Goal: Task Accomplishment & Management: Manage account settings

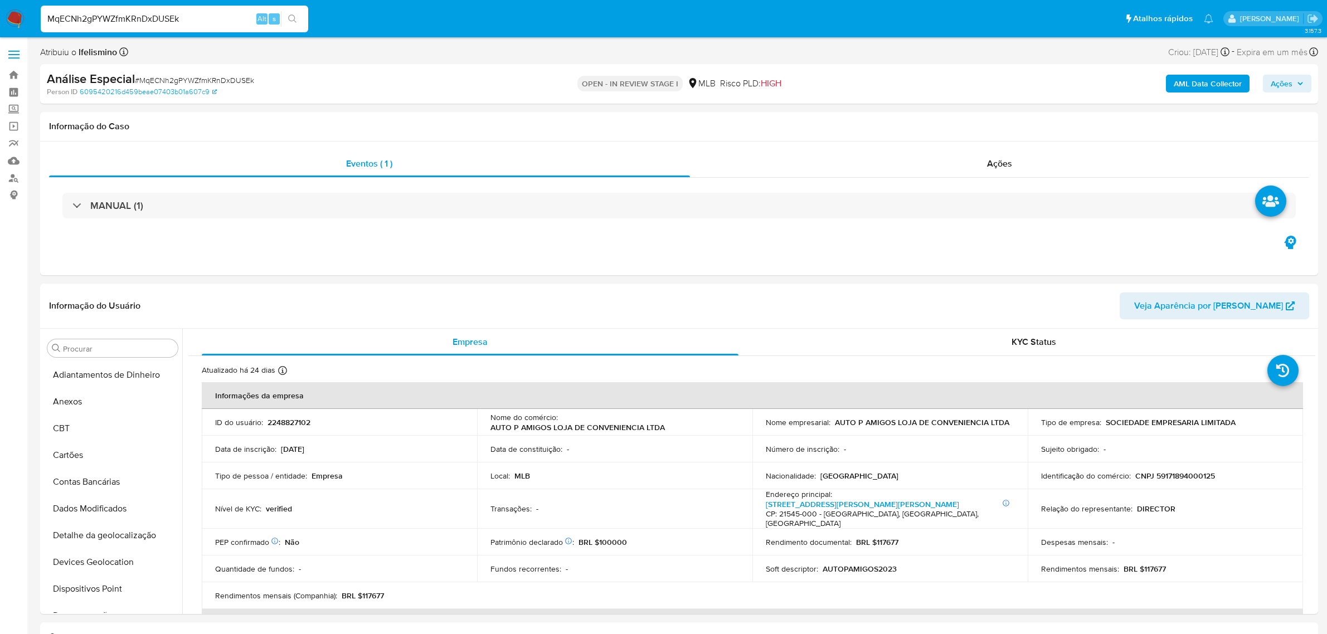
select select "10"
click at [87, 404] on button "Anexos" at bounding box center [108, 401] width 130 height 27
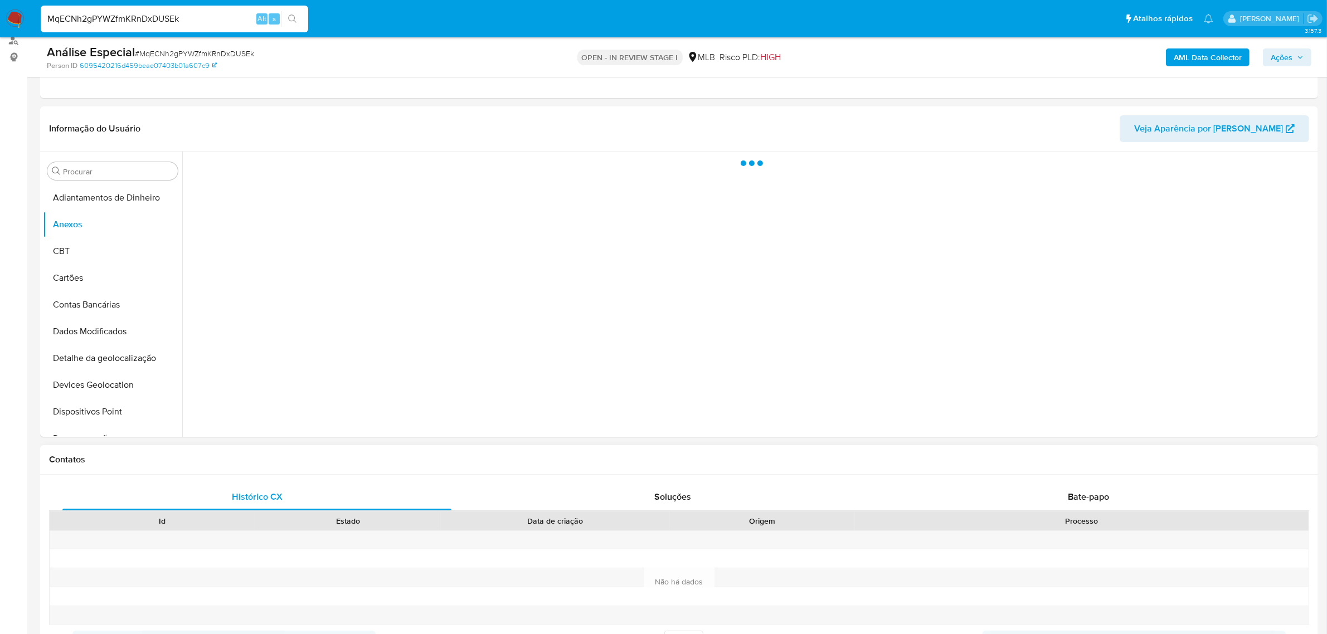
scroll to position [139, 0]
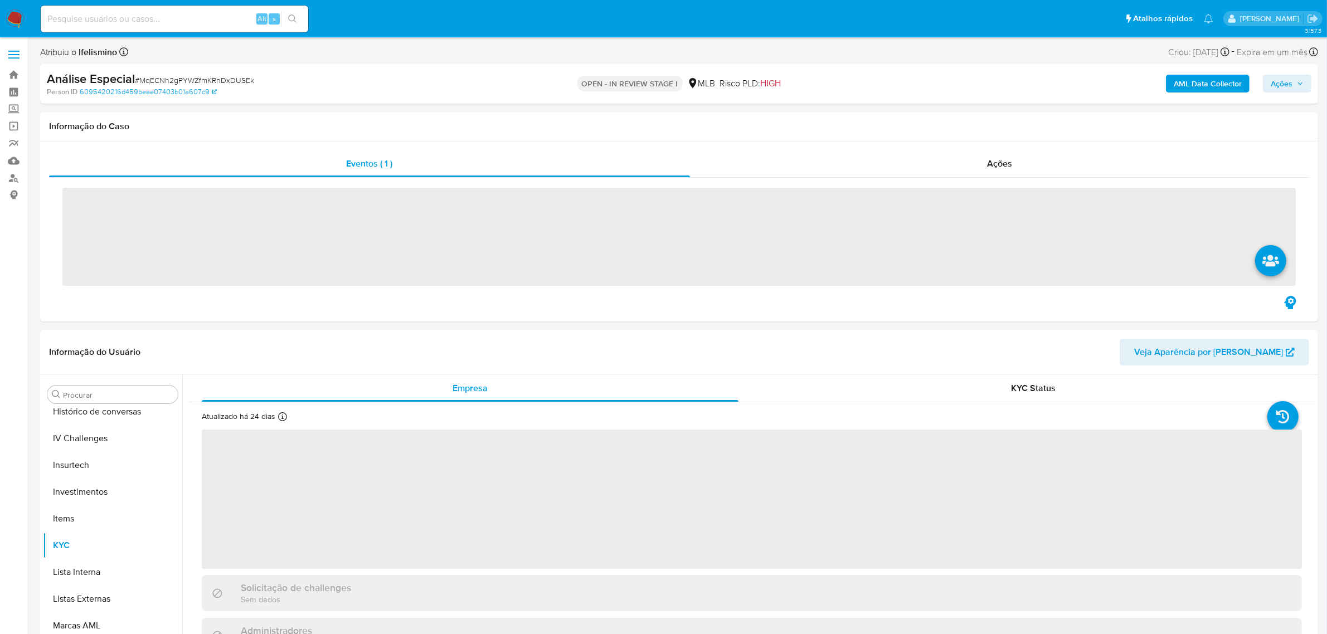
scroll to position [524, 0]
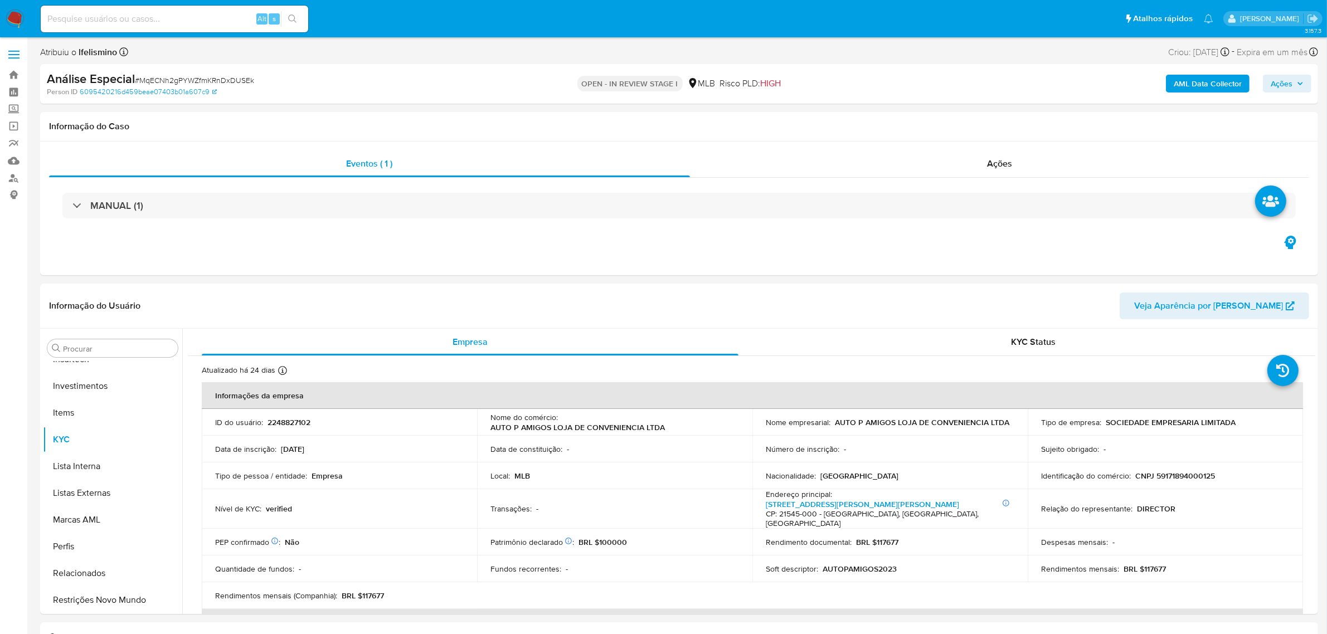
select select "10"
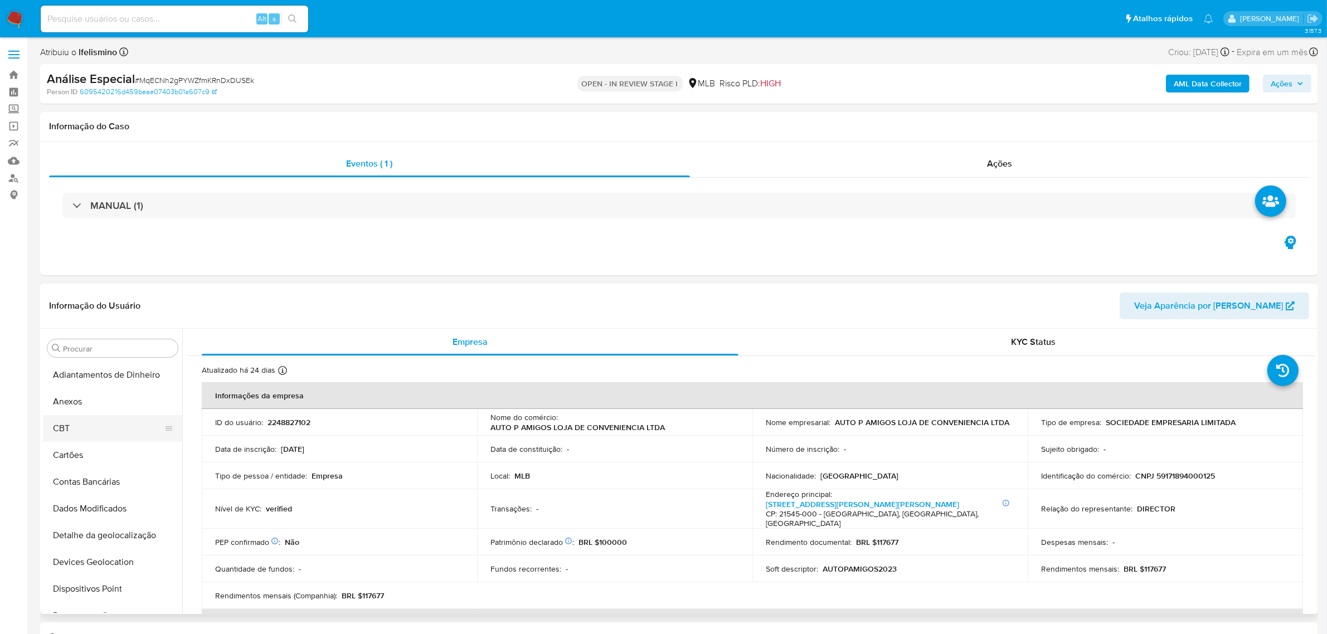
click at [48, 437] on button "CBT" at bounding box center [108, 428] width 130 height 27
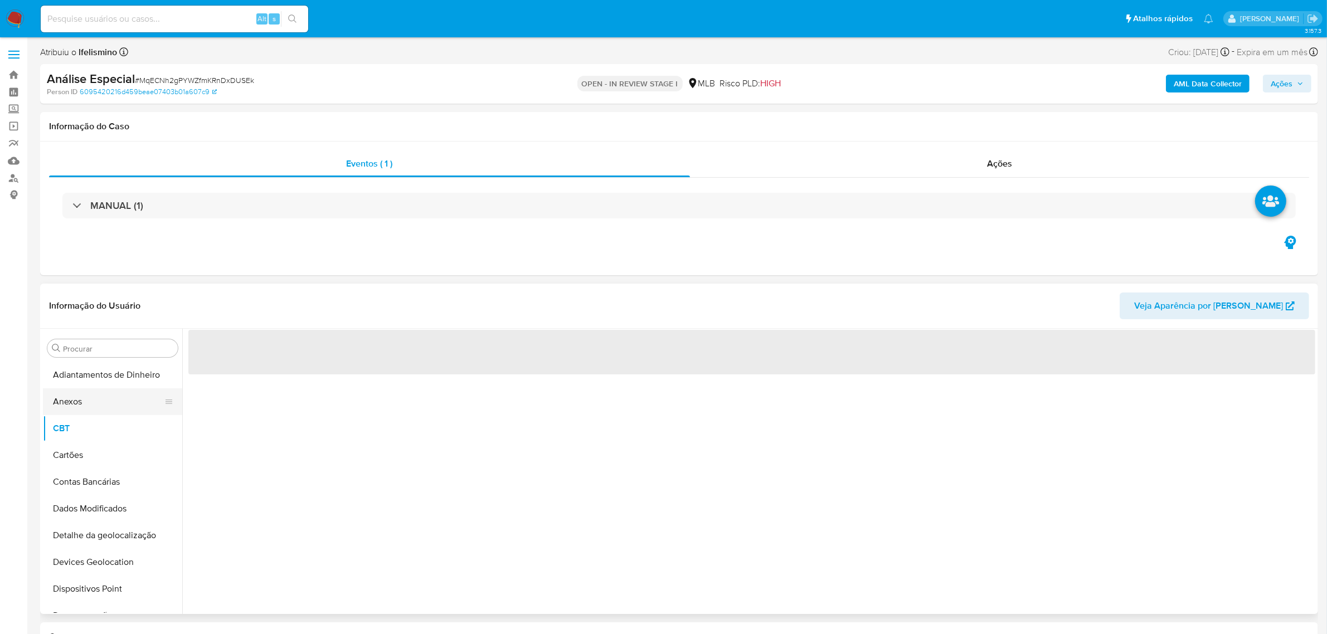
click at [72, 407] on button "Anexos" at bounding box center [108, 401] width 130 height 27
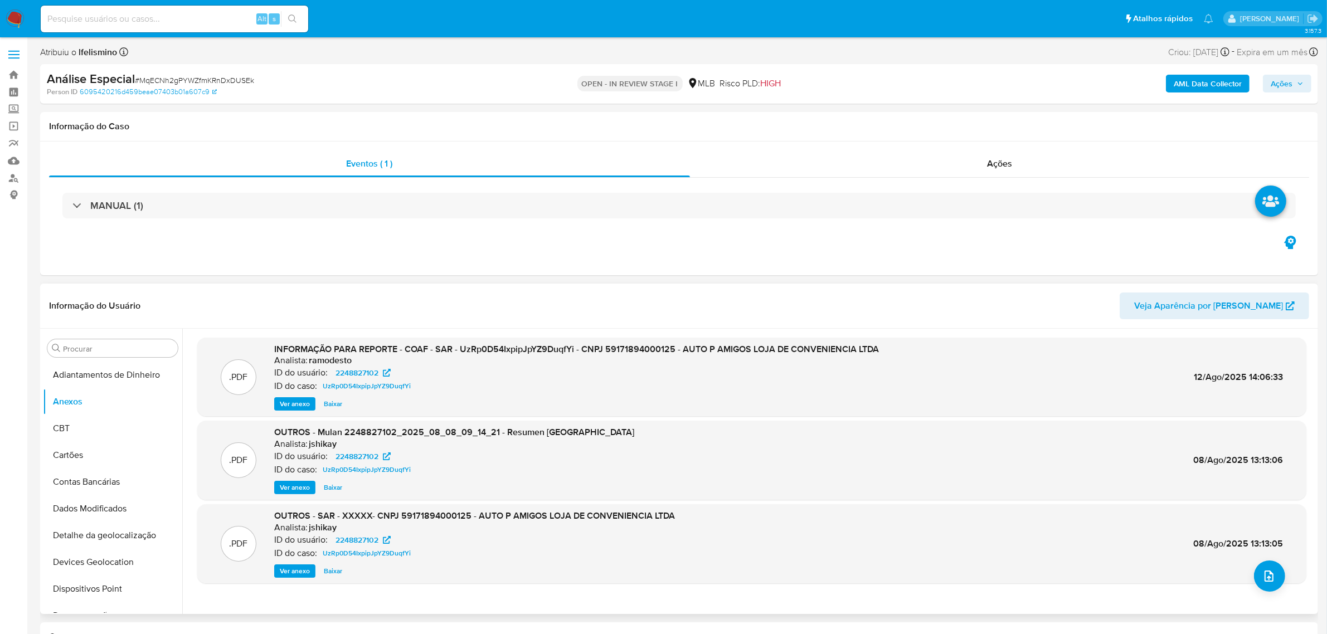
click at [1184, 92] on b "AML Data Collector" at bounding box center [1207, 84] width 68 height 18
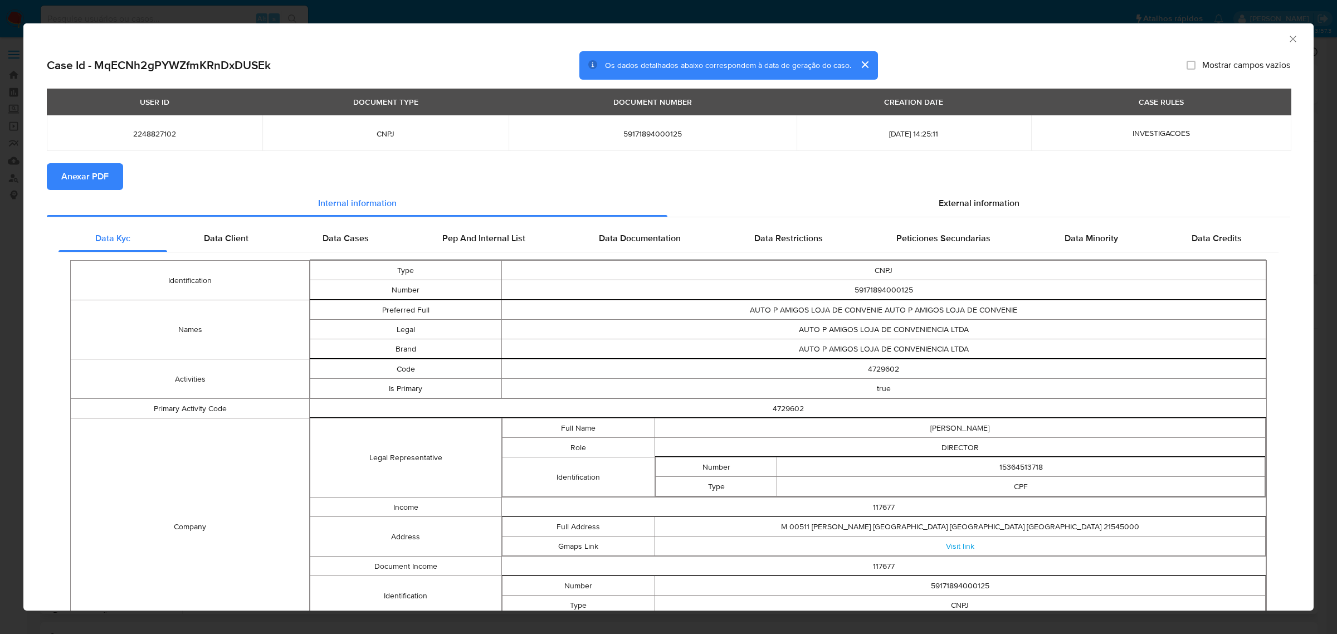
click at [98, 176] on span "Anexar PDF" at bounding box center [84, 176] width 47 height 25
click at [1290, 39] on icon "Fechar a janela" at bounding box center [1293, 39] width 6 height 6
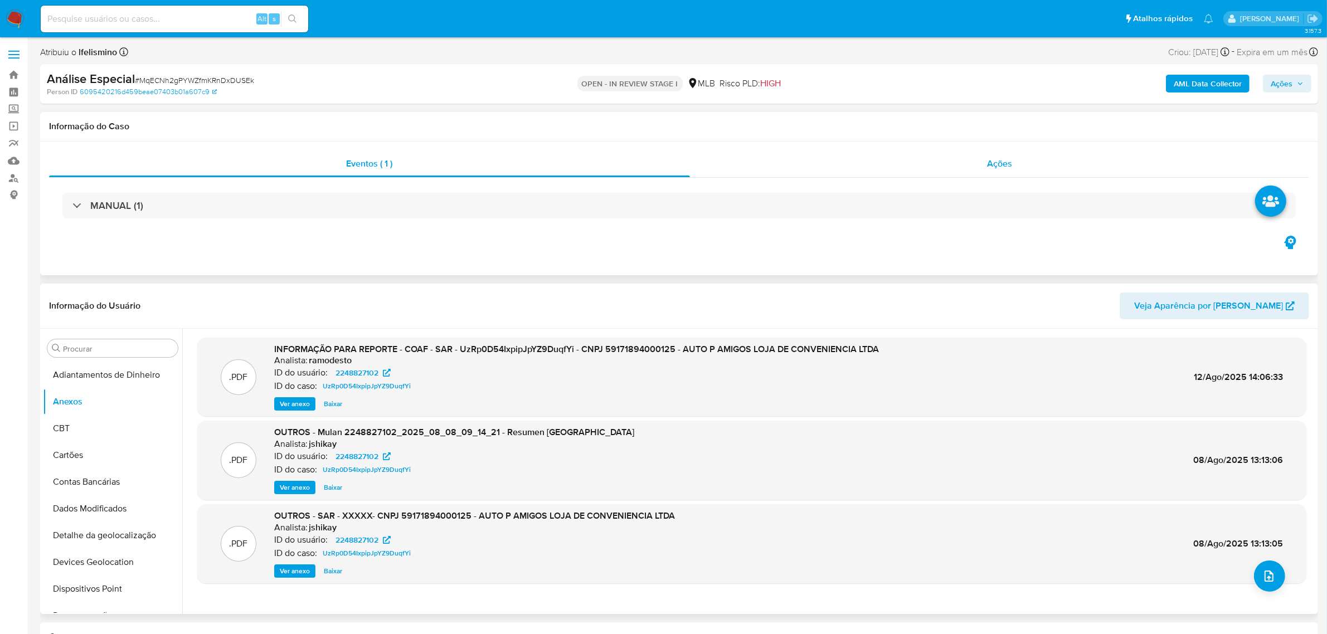
click at [993, 152] on div "Ações" at bounding box center [1000, 163] width 620 height 27
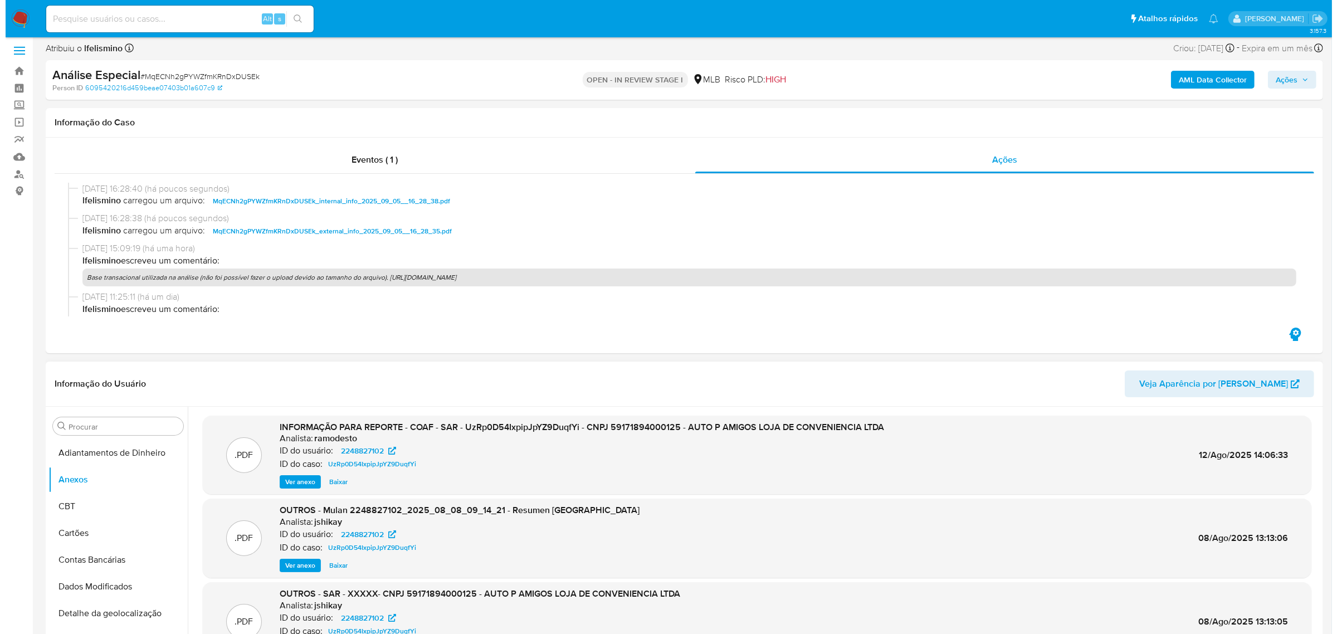
scroll to position [70, 0]
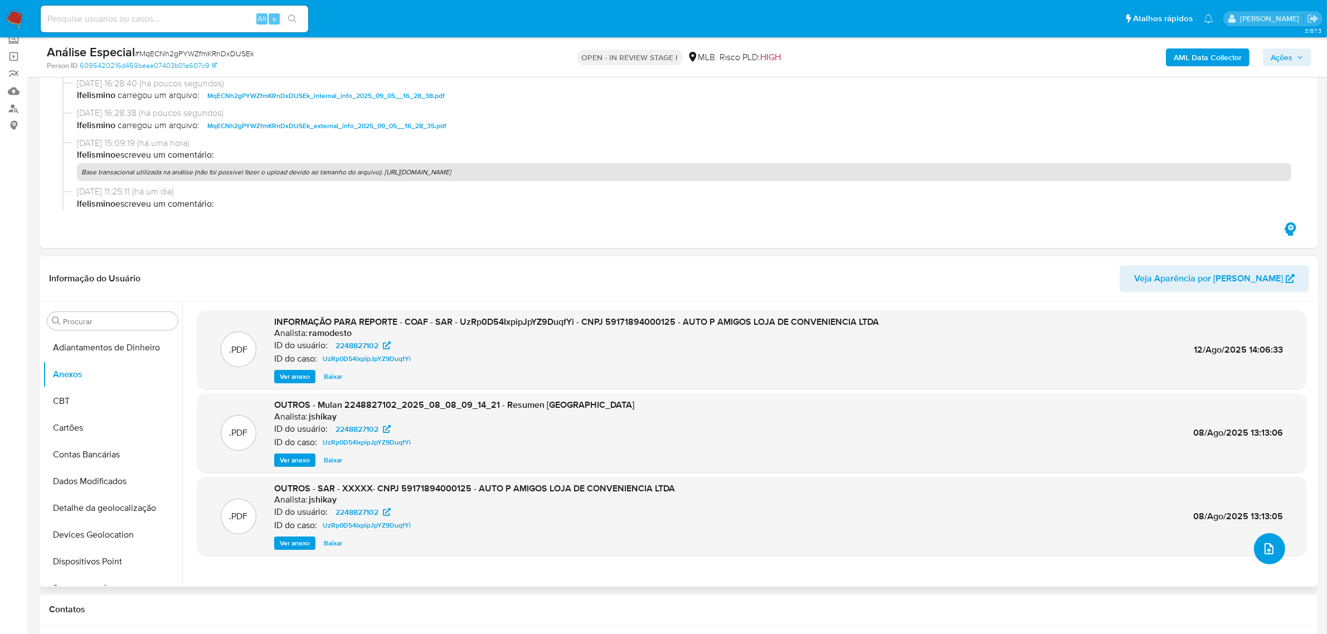
click at [1264, 550] on icon "upload-file" at bounding box center [1268, 548] width 9 height 11
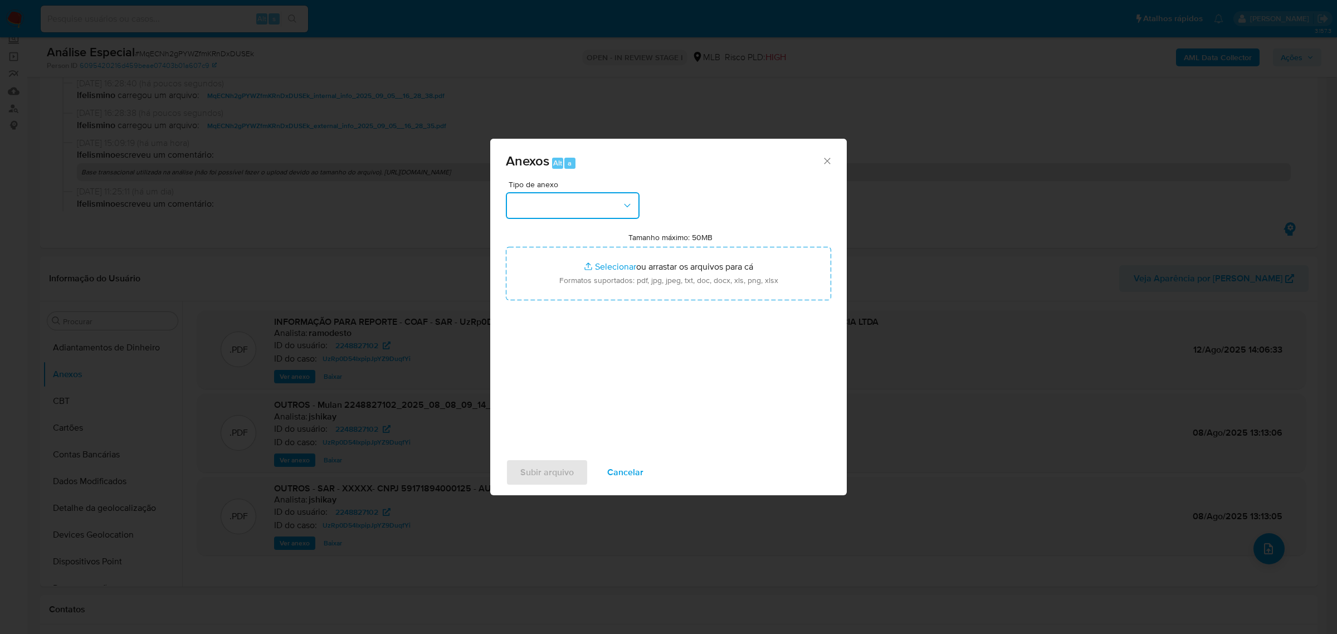
click at [573, 205] on button "button" at bounding box center [573, 205] width 134 height 27
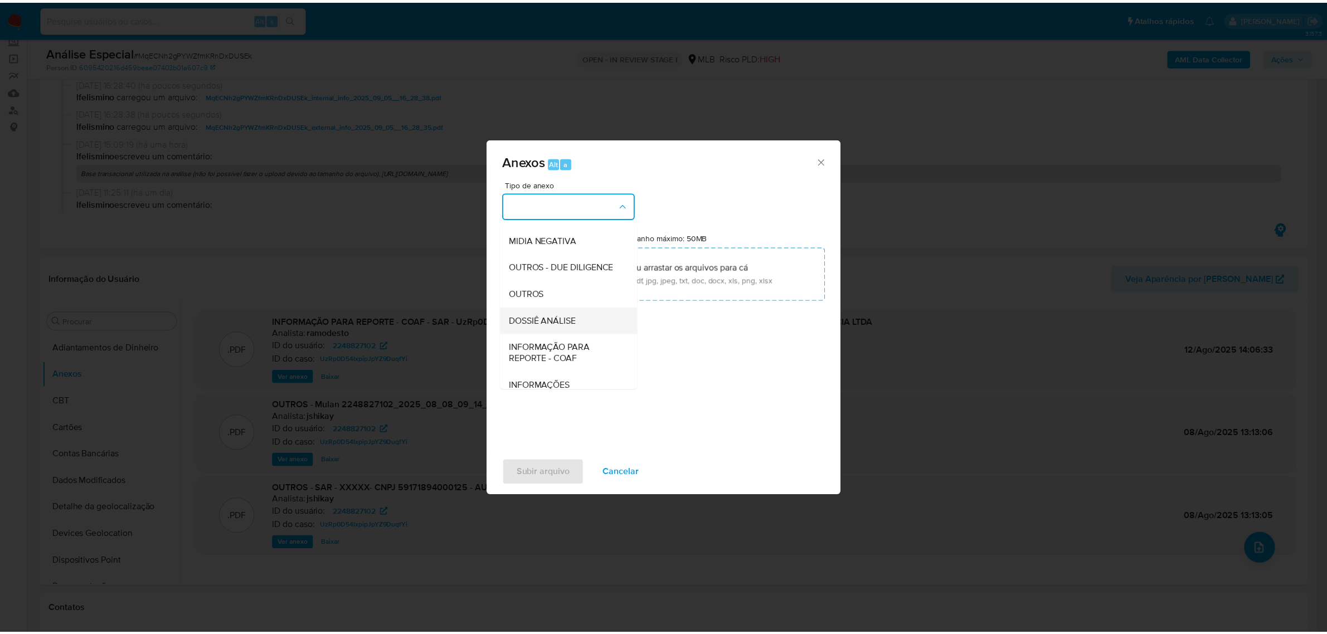
scroll to position [171, 0]
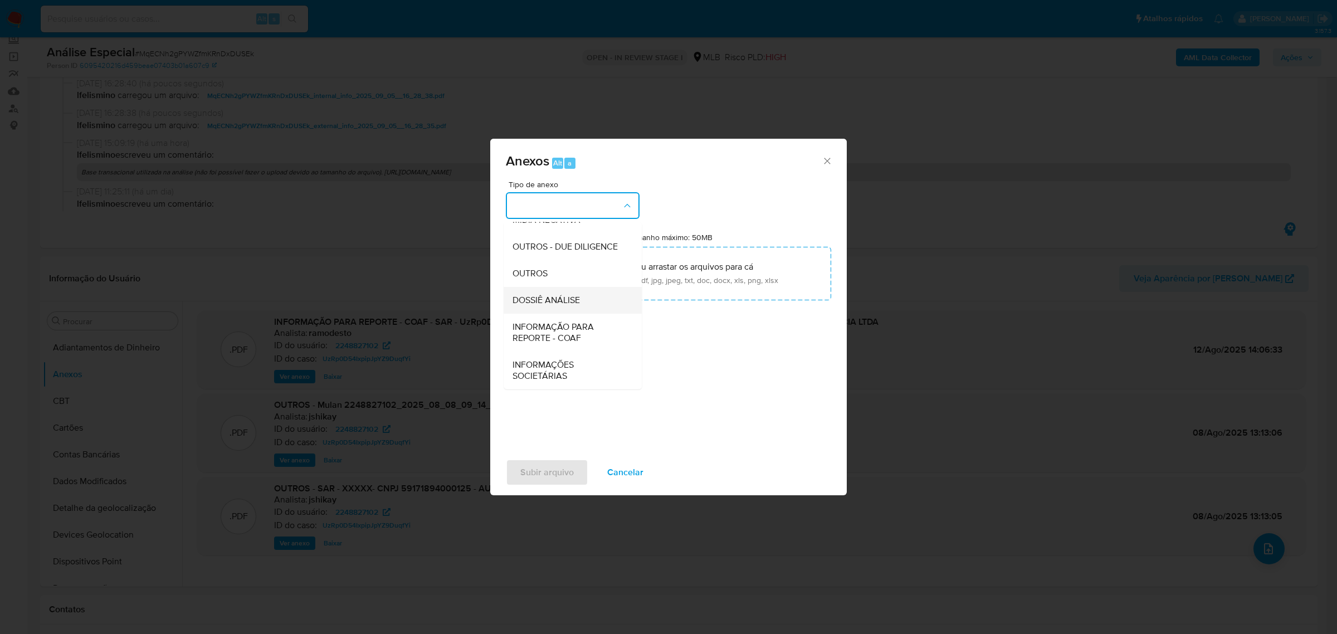
drag, startPoint x: 558, startPoint y: 301, endPoint x: 873, endPoint y: 160, distance: 344.9
click at [558, 302] on span "DOSSIÊ ANÁLISE" at bounding box center [546, 299] width 67 height 11
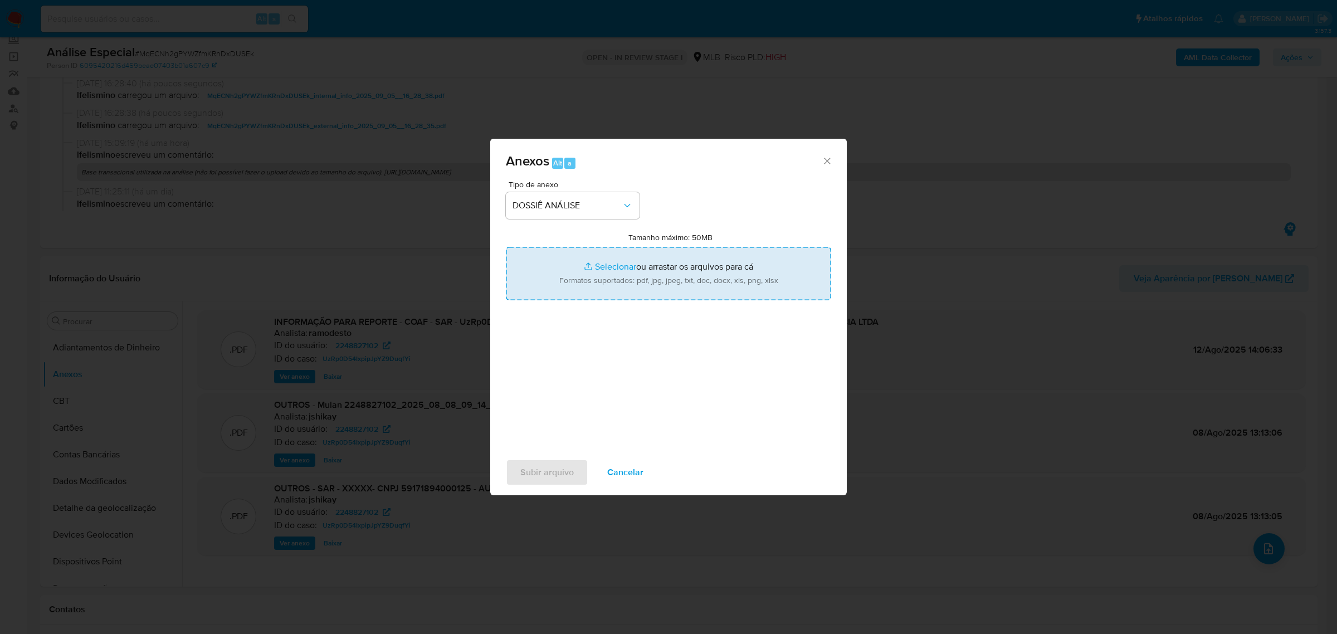
type input "C:\fakepath\SAR - CNPJ 59171894000125 - AUTO P AMIGOS LOJA DE CONVENIÊNCIA LTDA…"
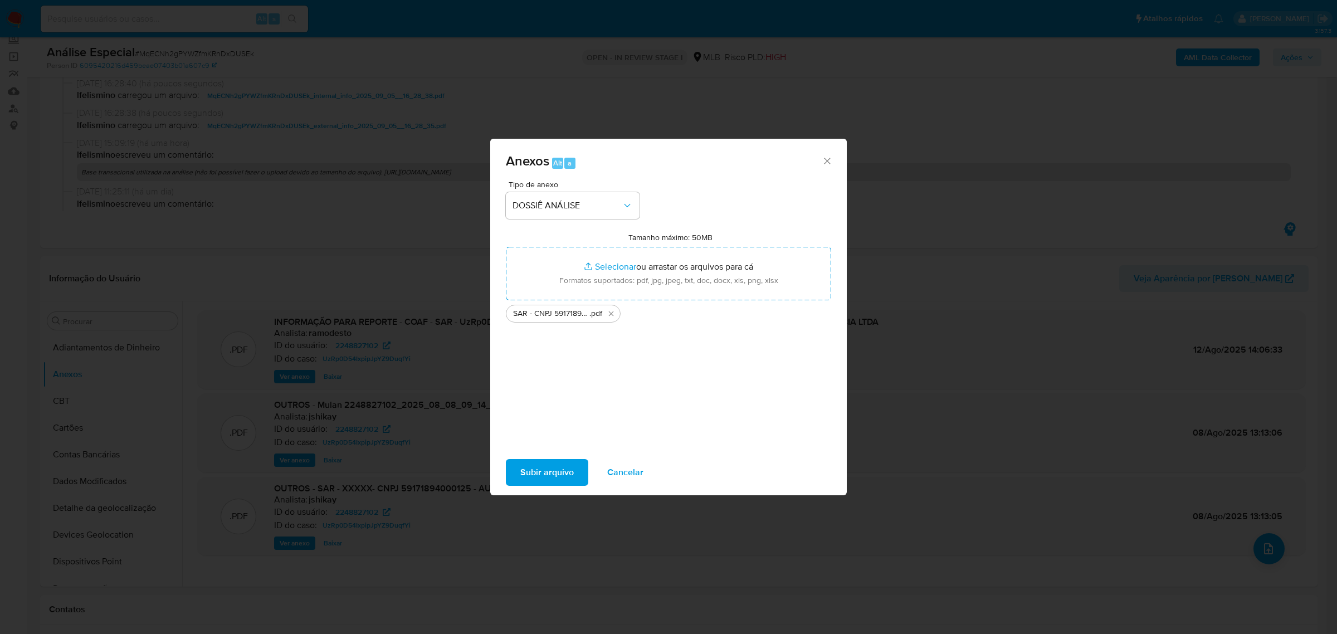
click at [552, 475] on span "Subir arquivo" at bounding box center [546, 472] width 53 height 25
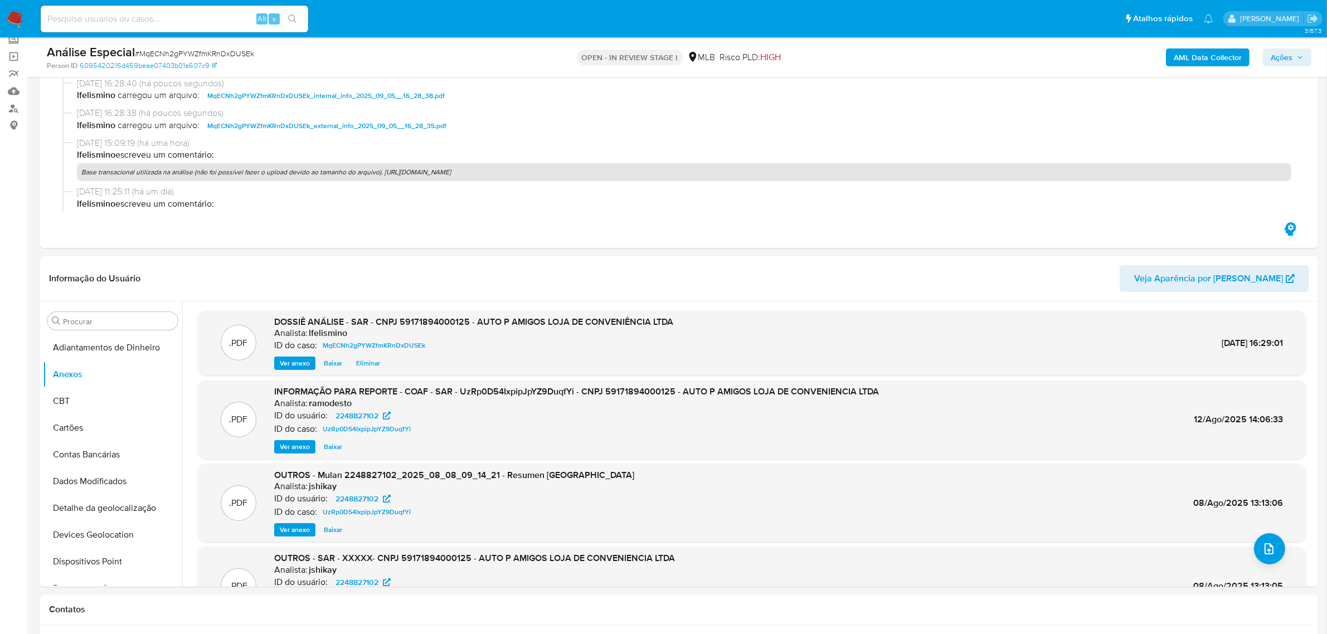
drag, startPoint x: 1294, startPoint y: 55, endPoint x: 1259, endPoint y: 67, distance: 37.4
click at [1294, 54] on span "Ações" at bounding box center [1286, 58] width 33 height 16
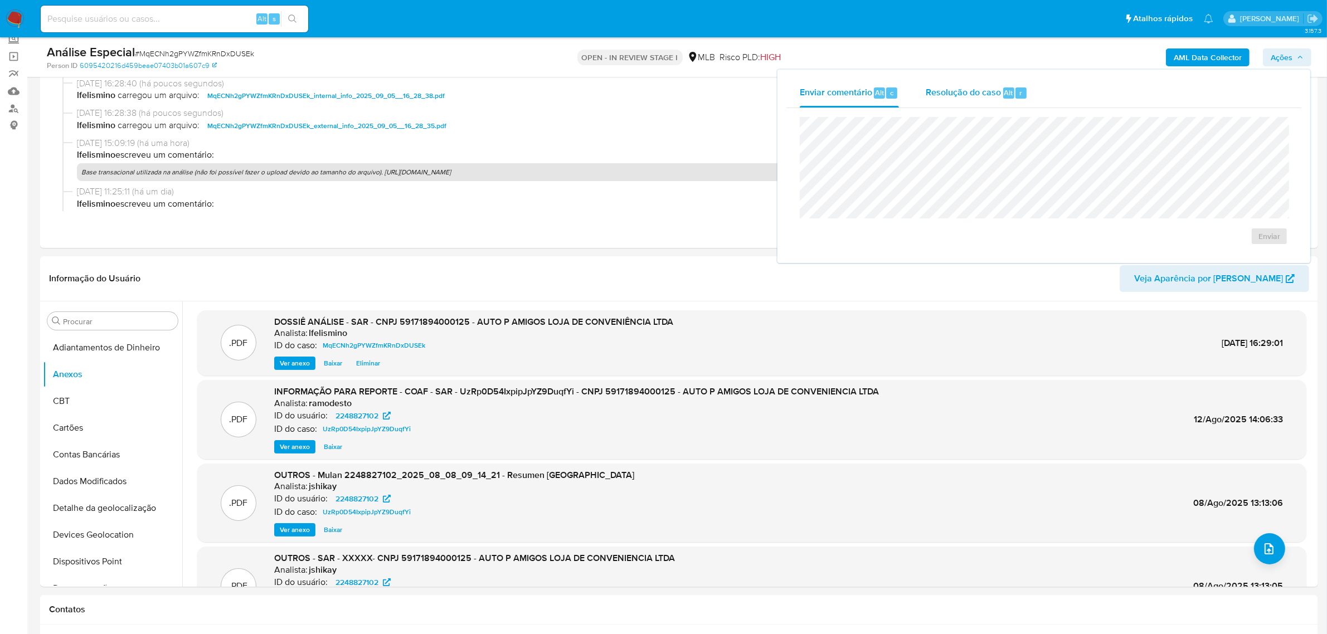
click at [962, 96] on span "Resolução do caso" at bounding box center [962, 92] width 75 height 13
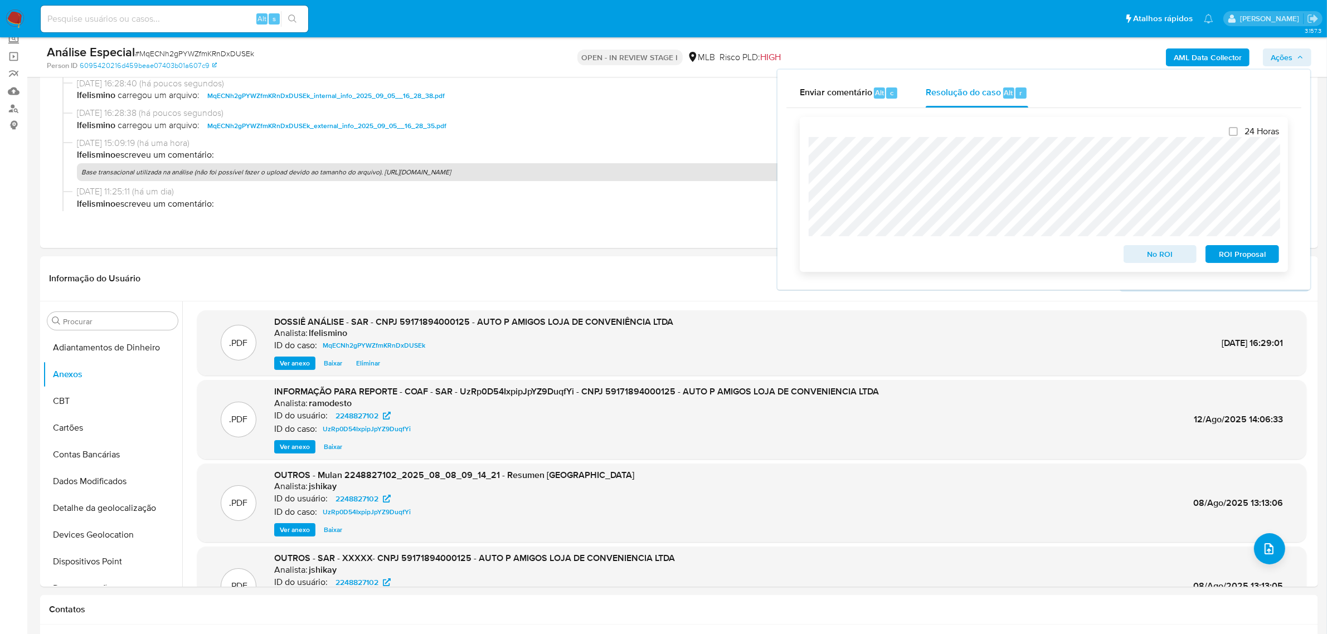
click at [1162, 256] on span "No ROI" at bounding box center [1160, 254] width 58 height 16
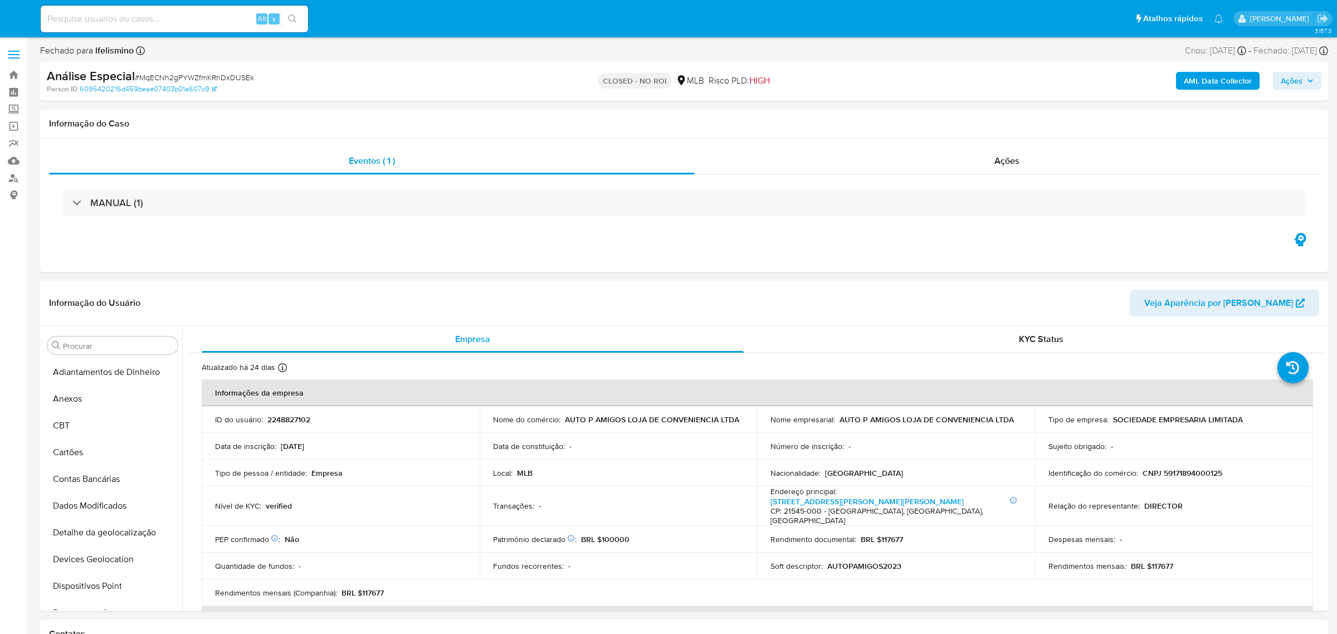
select select "10"
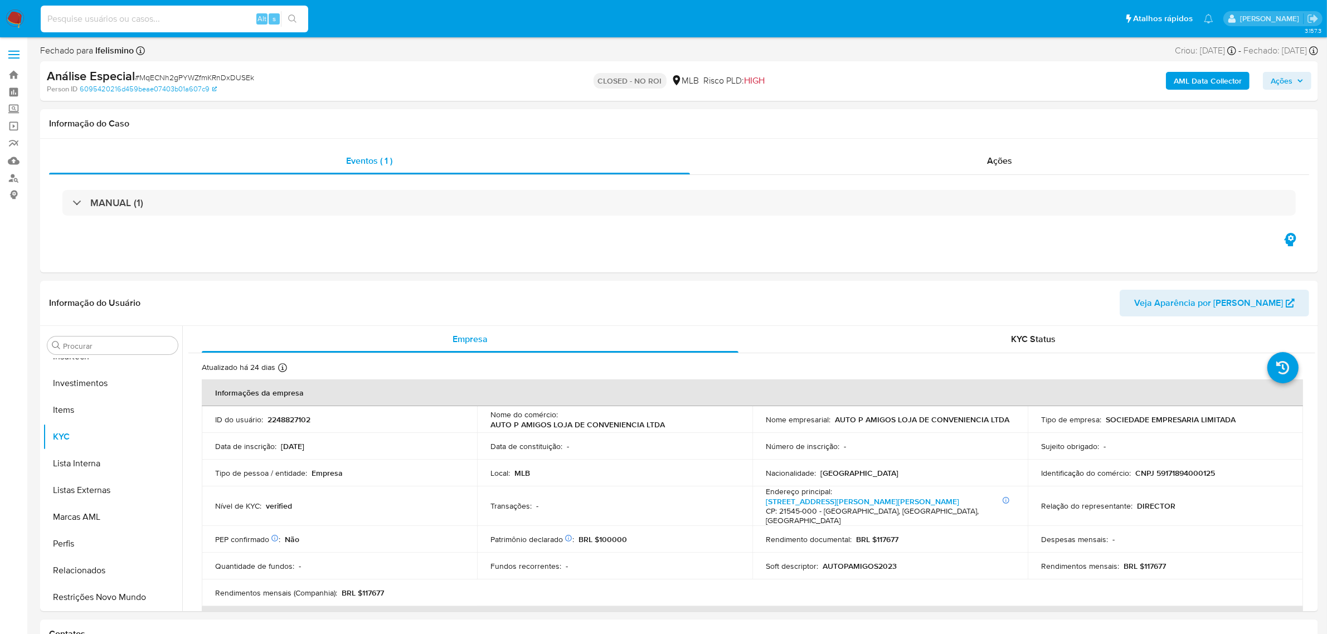
paste input "MqECNh2gPYWZfmKRnDxDUSEk"
click at [164, 15] on input "MqECNh2gPYWZfmKRnDxDUSEk" at bounding box center [174, 19] width 267 height 14
paste input "B3kMwPqPpteLI14oas206xlZ"
type input "B3kMwPqPpteLI14oas206xlZ"
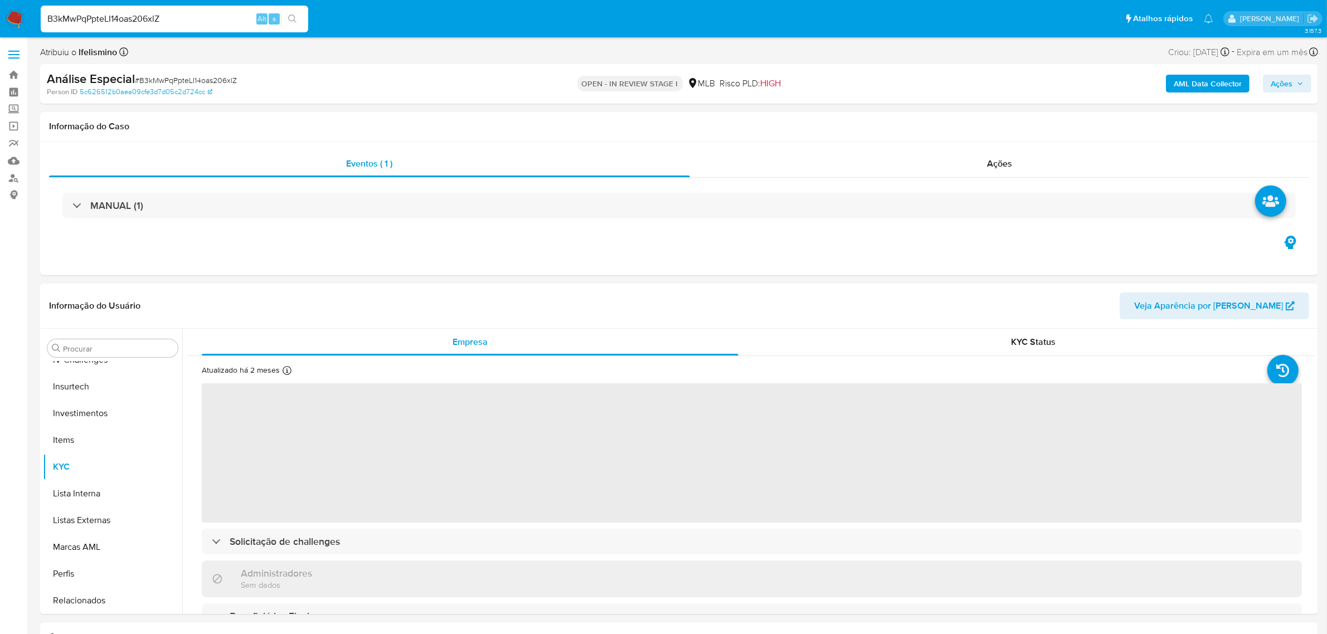
scroll to position [524, 0]
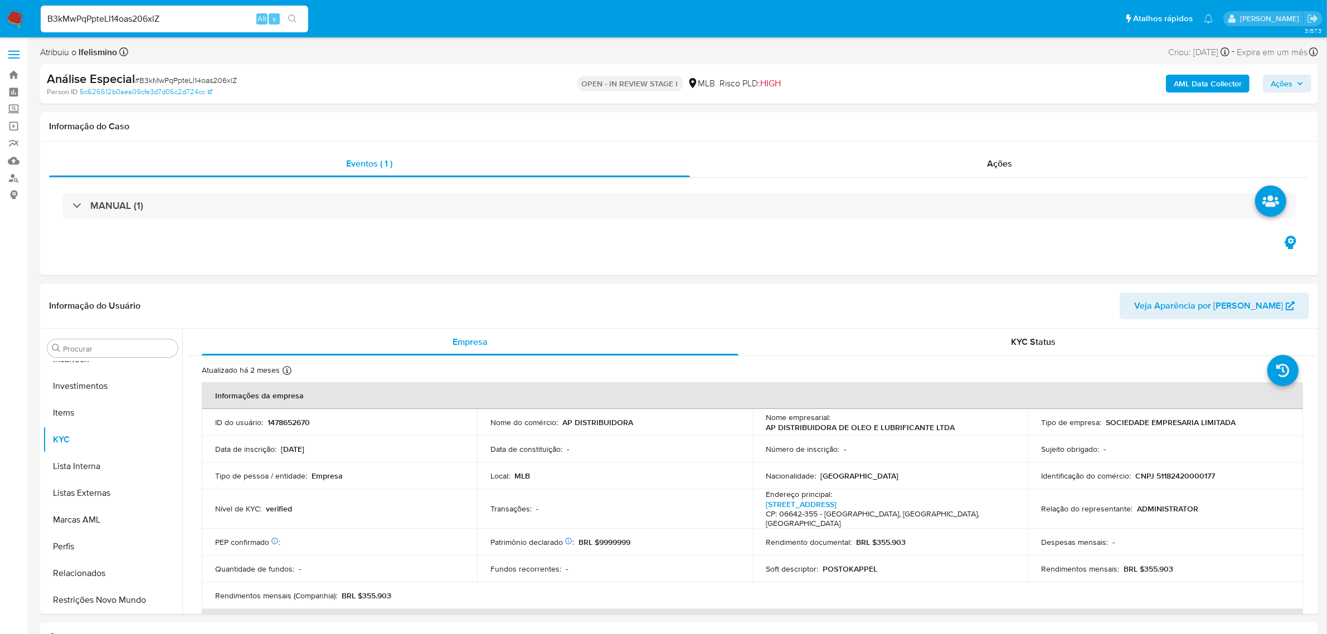
select select "10"
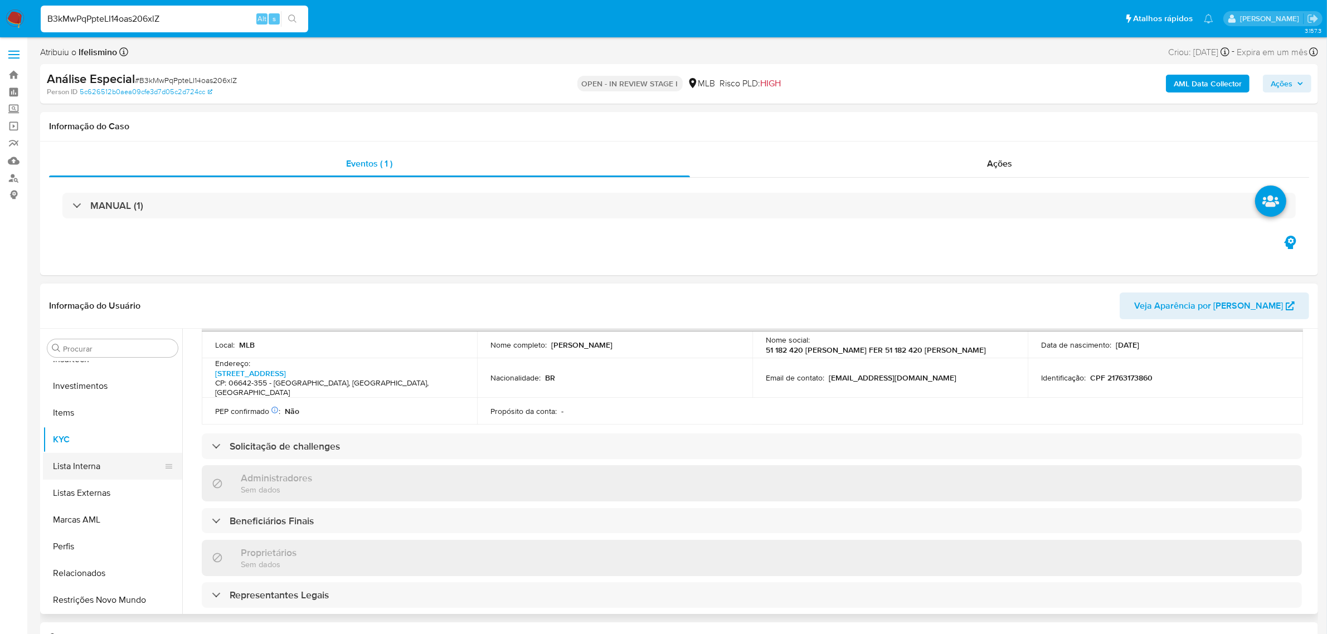
scroll to position [488, 0]
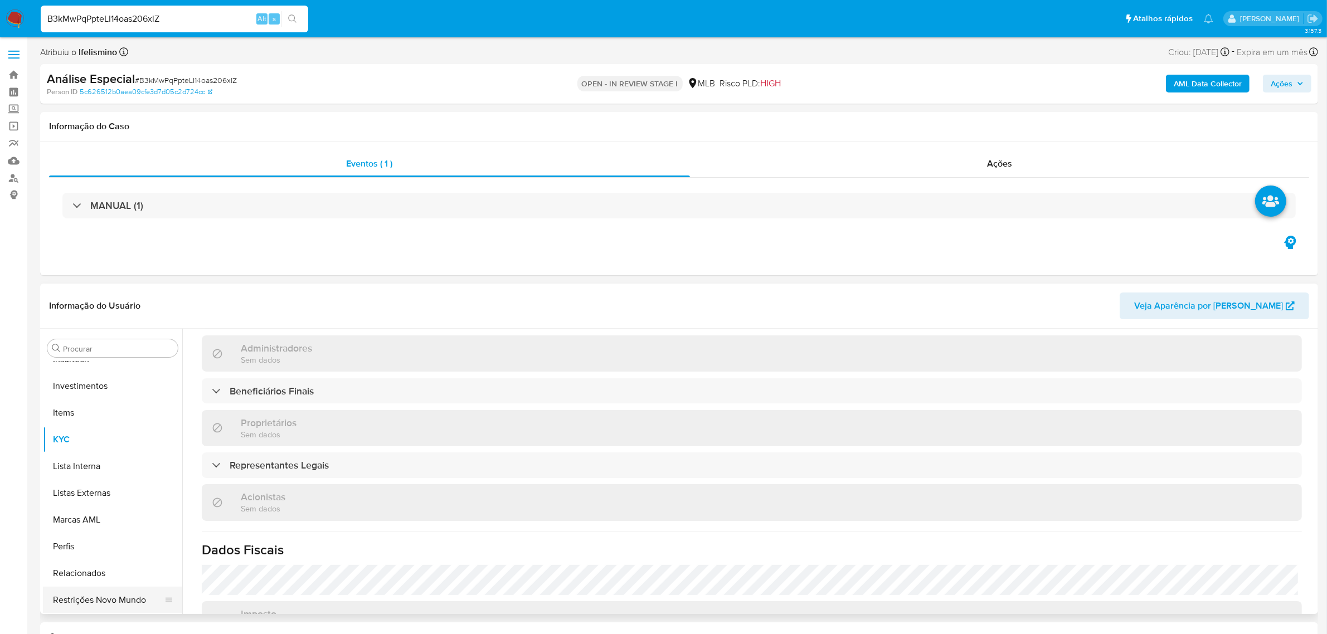
click at [99, 599] on button "Restrições Novo Mundo" at bounding box center [108, 600] width 130 height 27
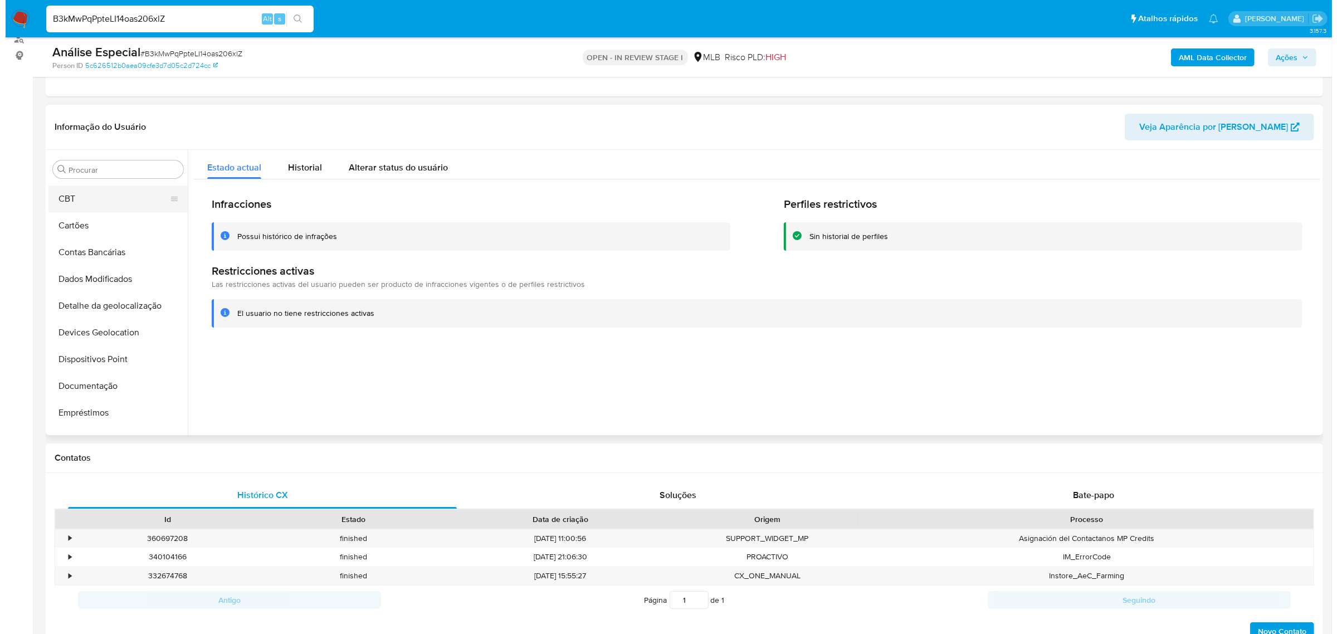
scroll to position [0, 0]
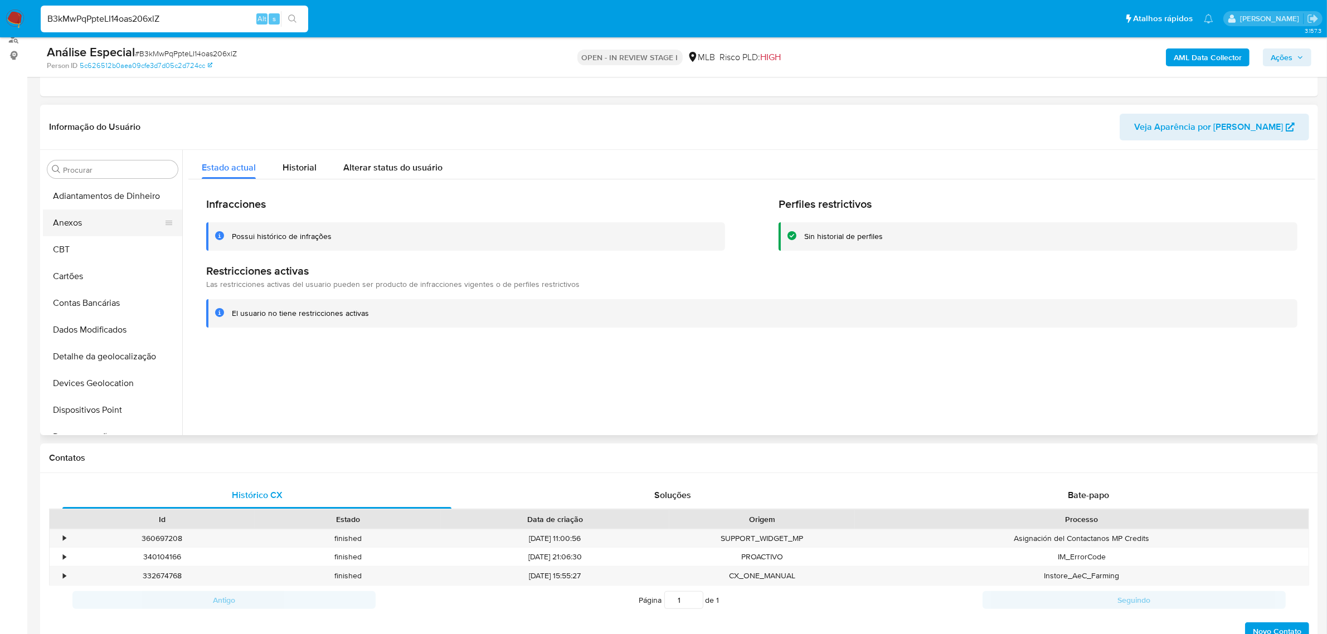
click at [123, 216] on button "Anexos" at bounding box center [108, 222] width 130 height 27
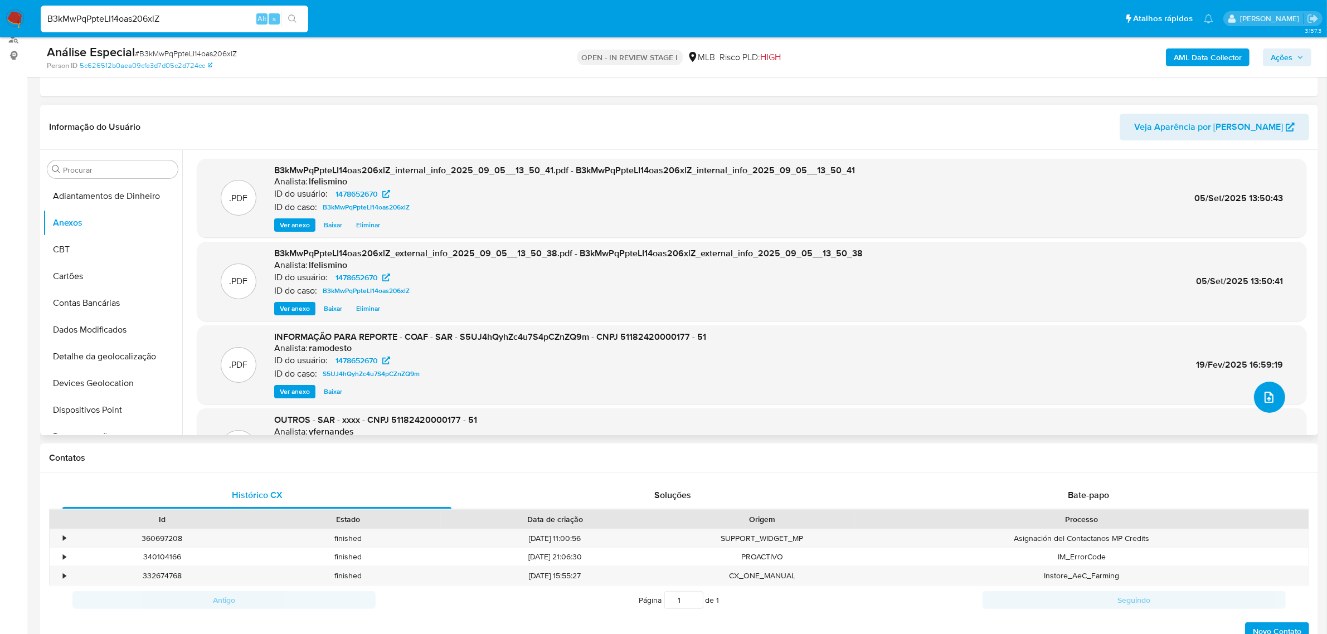
click at [1266, 388] on button "upload-file" at bounding box center [1269, 397] width 31 height 31
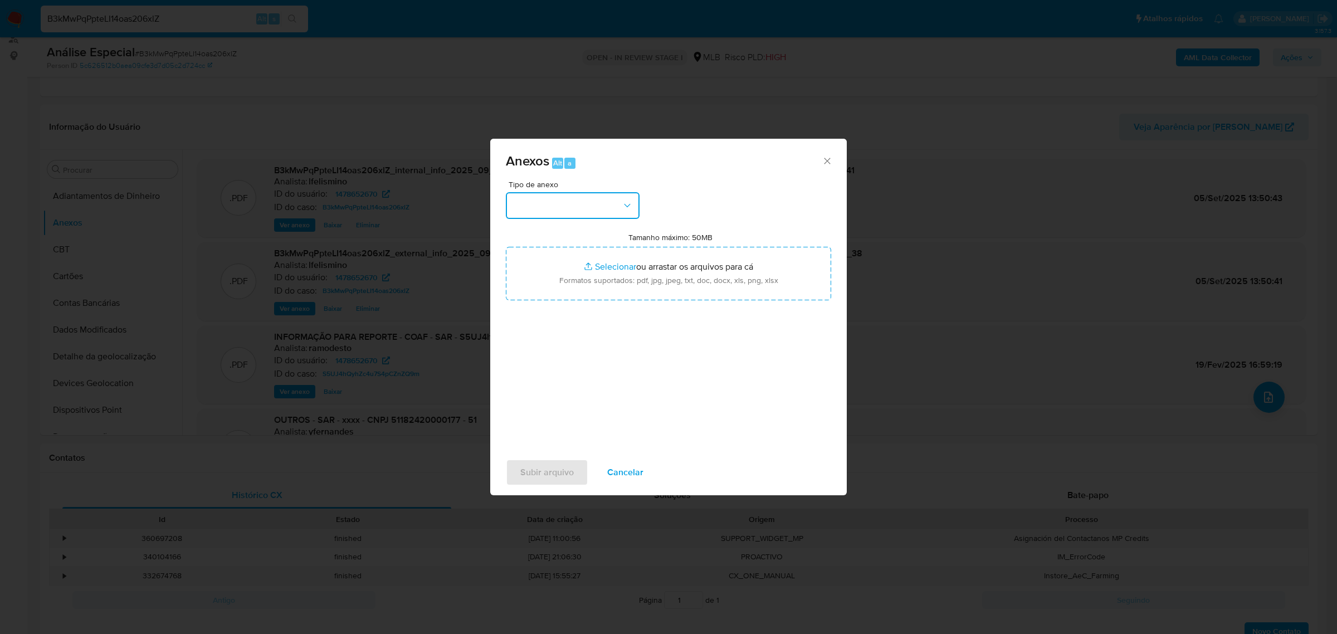
click at [615, 212] on button "button" at bounding box center [573, 205] width 134 height 27
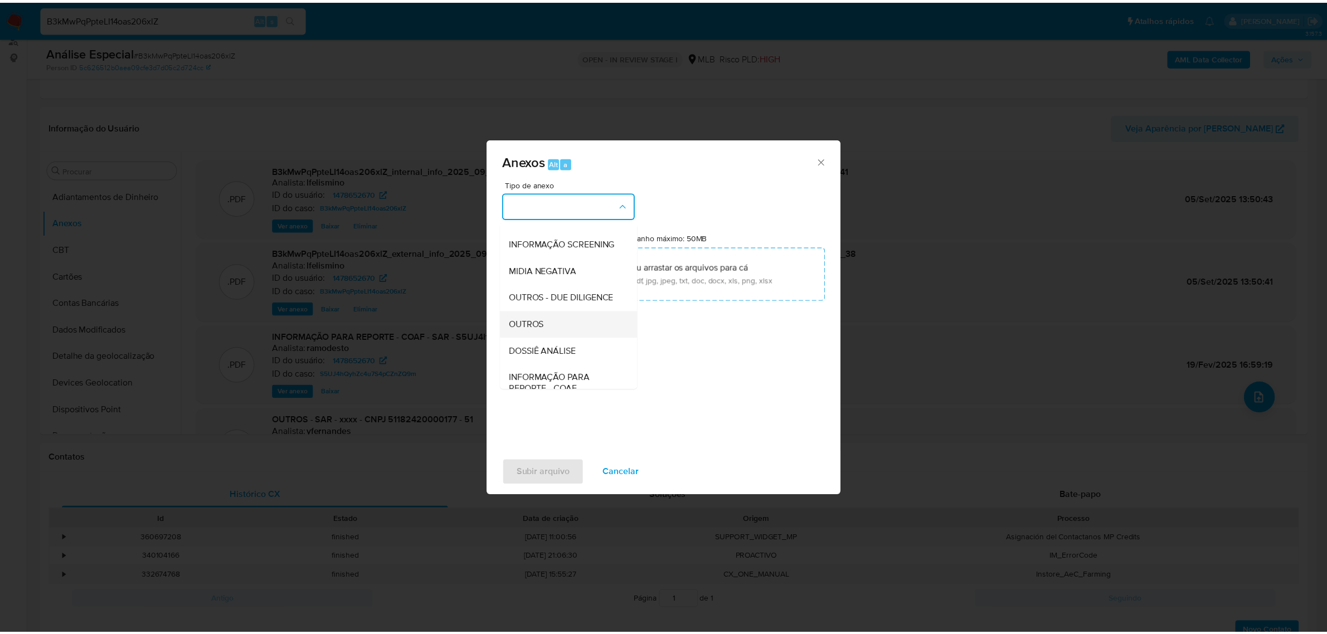
scroll to position [171, 0]
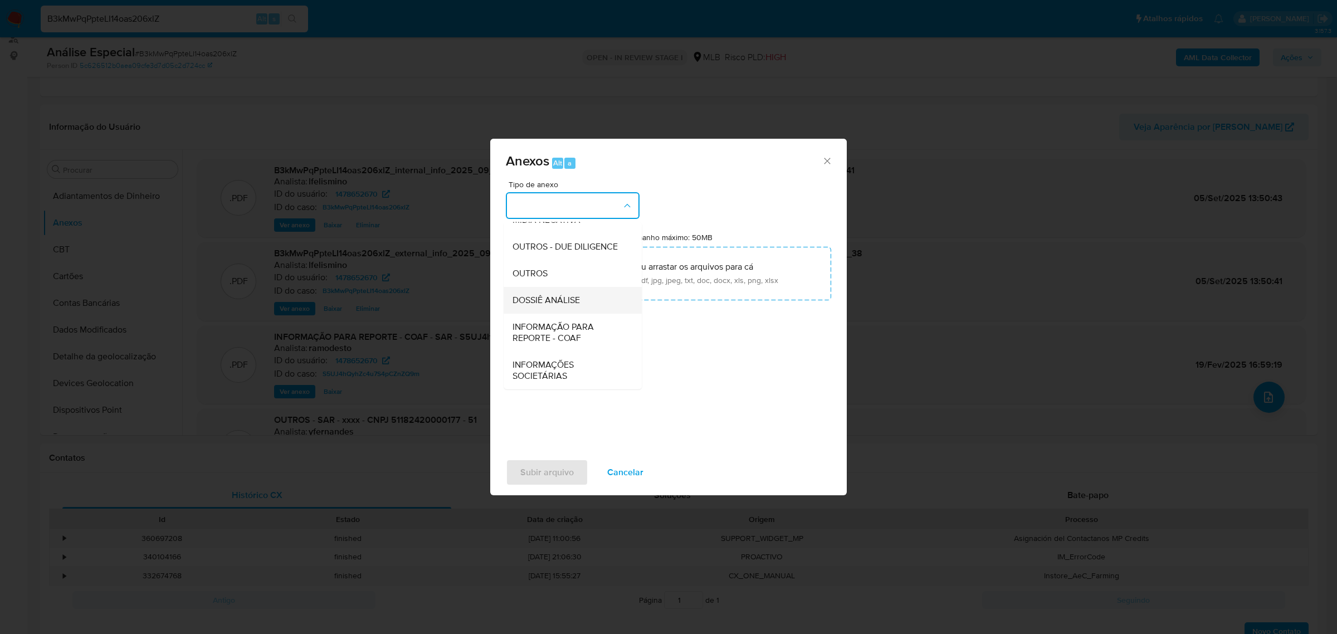
click at [606, 294] on div "DOSSIÊ ANÁLISE" at bounding box center [570, 299] width 114 height 27
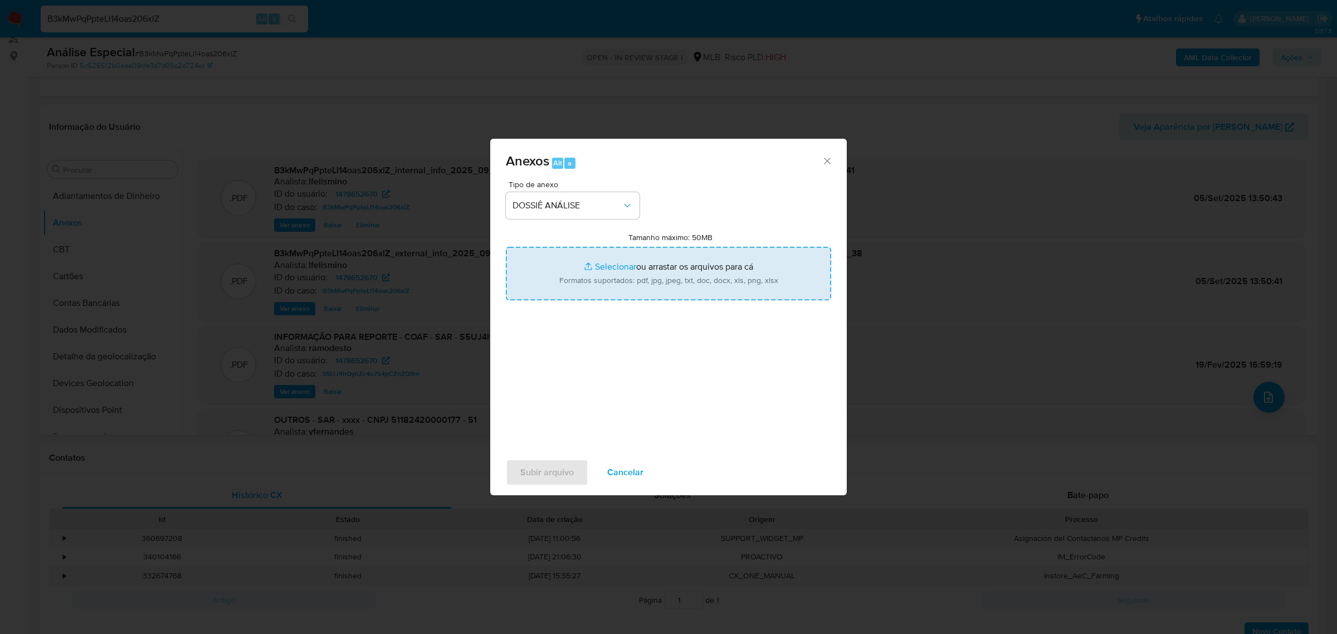
type input "C:\fakepath\2.º SAR - CNPJ 51182420000177 - AP DISTRIBUIDORA DE ÓLEO E LUBRIFIC…"
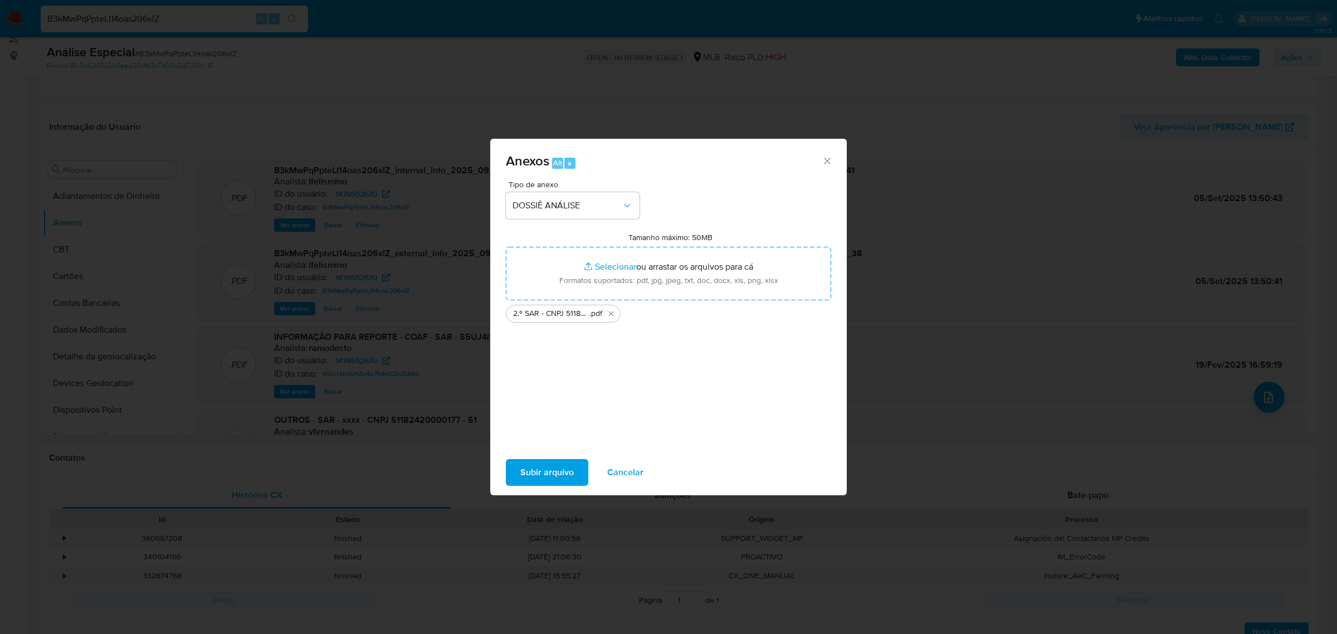
drag, startPoint x: 560, startPoint y: 482, endPoint x: 642, endPoint y: 549, distance: 105.7
click at [560, 484] on span "Subir arquivo" at bounding box center [546, 472] width 53 height 25
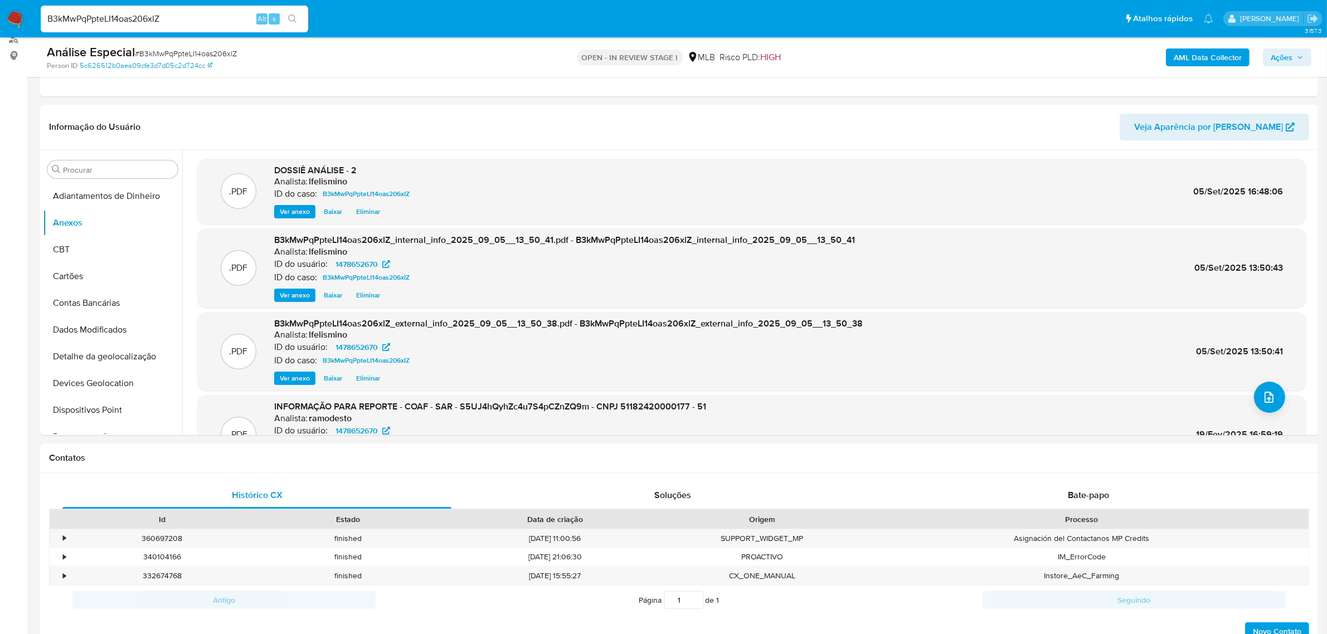
click at [1276, 60] on span "Ações" at bounding box center [1281, 57] width 22 height 18
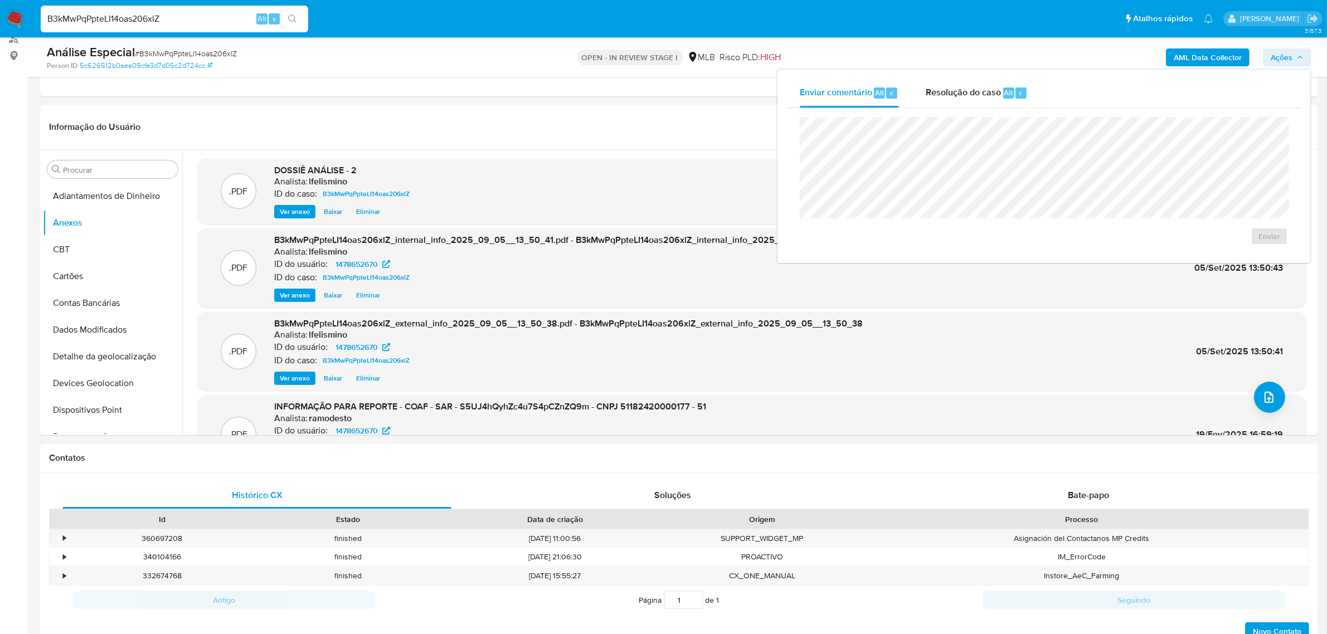
drag, startPoint x: 960, startPoint y: 92, endPoint x: 951, endPoint y: 114, distance: 24.2
click at [957, 91] on span "Resolução do caso" at bounding box center [962, 92] width 75 height 13
click at [1251, 255] on span "ROI Proposal" at bounding box center [1242, 254] width 58 height 16
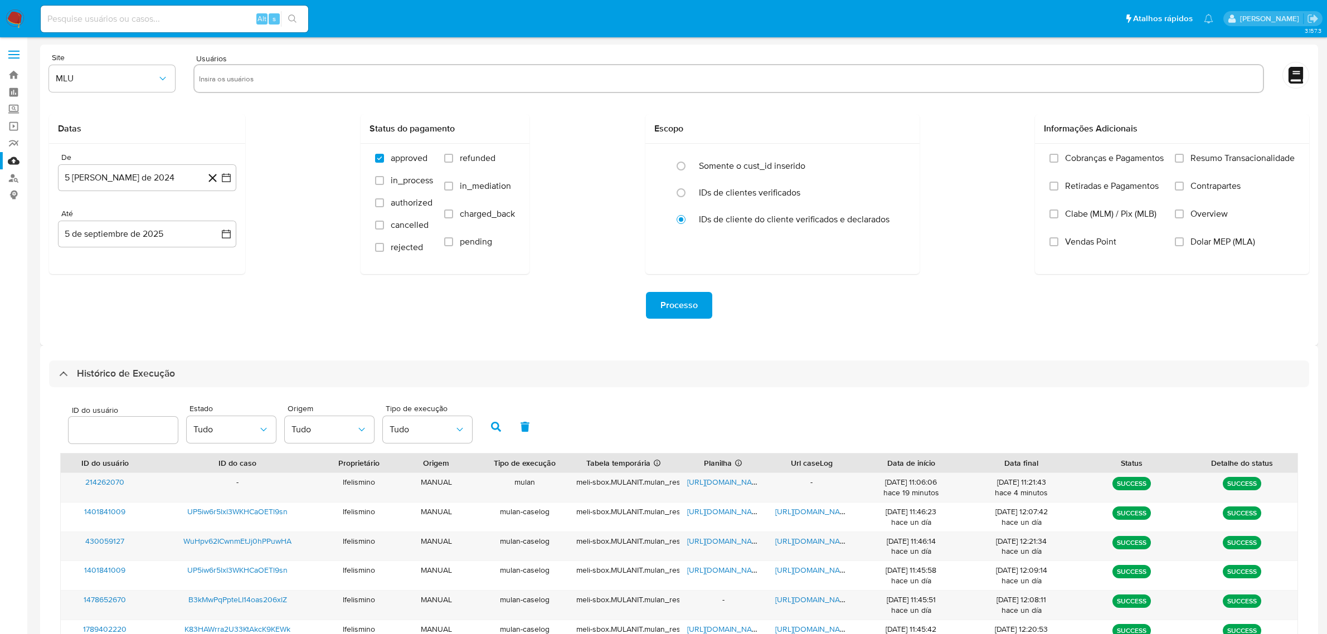
select select "10"
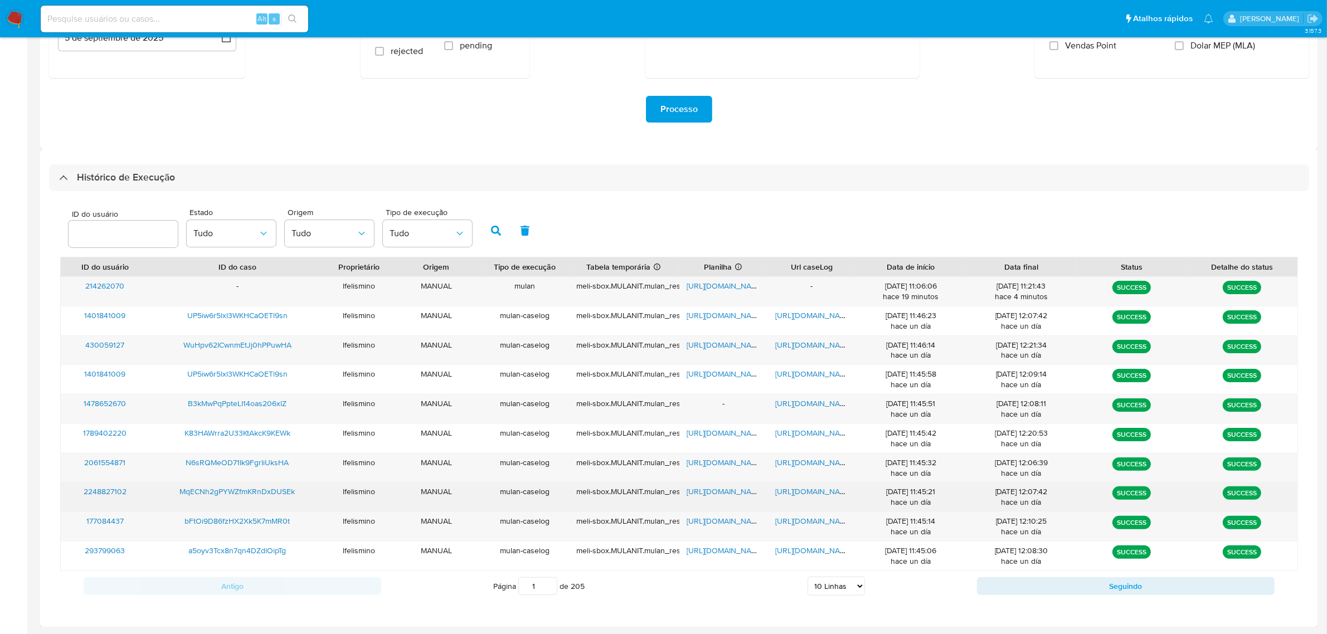
click at [798, 489] on span "https://docs.google.com/document/d/1UgS0uihR-s-YkK7-WGgcOrmKaRlqfXa59zkOaE9w0iY…" at bounding box center [813, 491] width 77 height 11
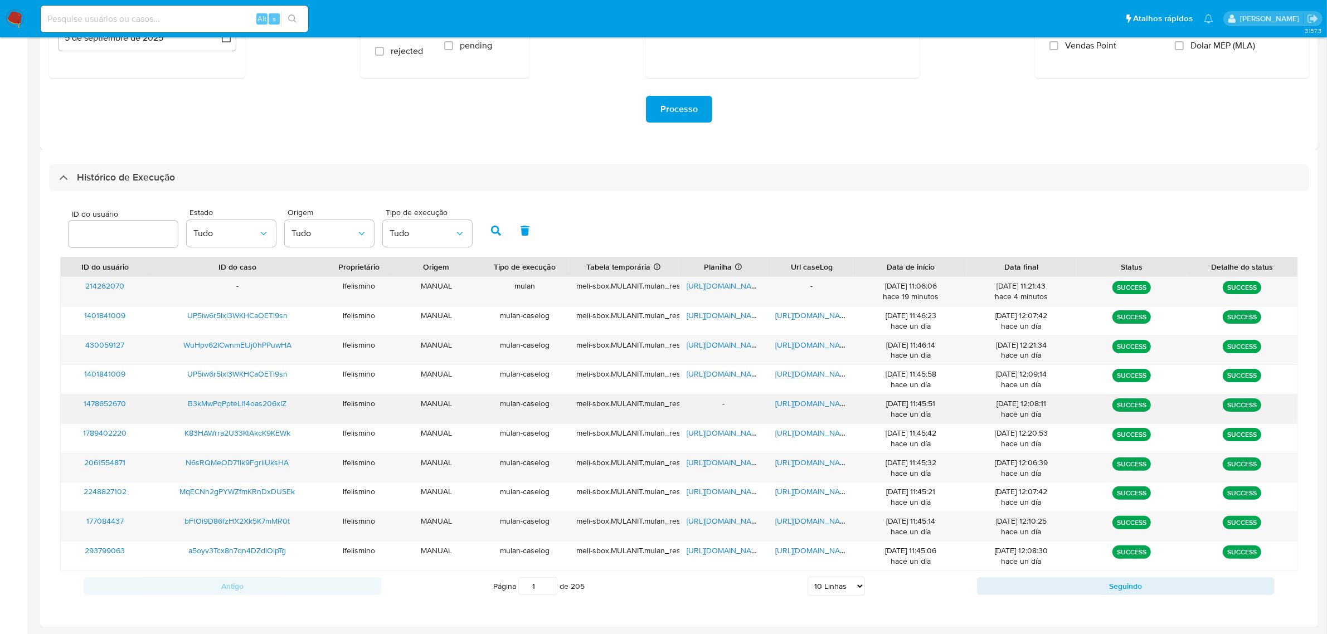
click at [825, 404] on span "https://docs.google.com/document/d/1JXRUqMOKUCCC_roIN4En1comLmIDC08X0RXuHyox0tY…" at bounding box center [813, 403] width 77 height 11
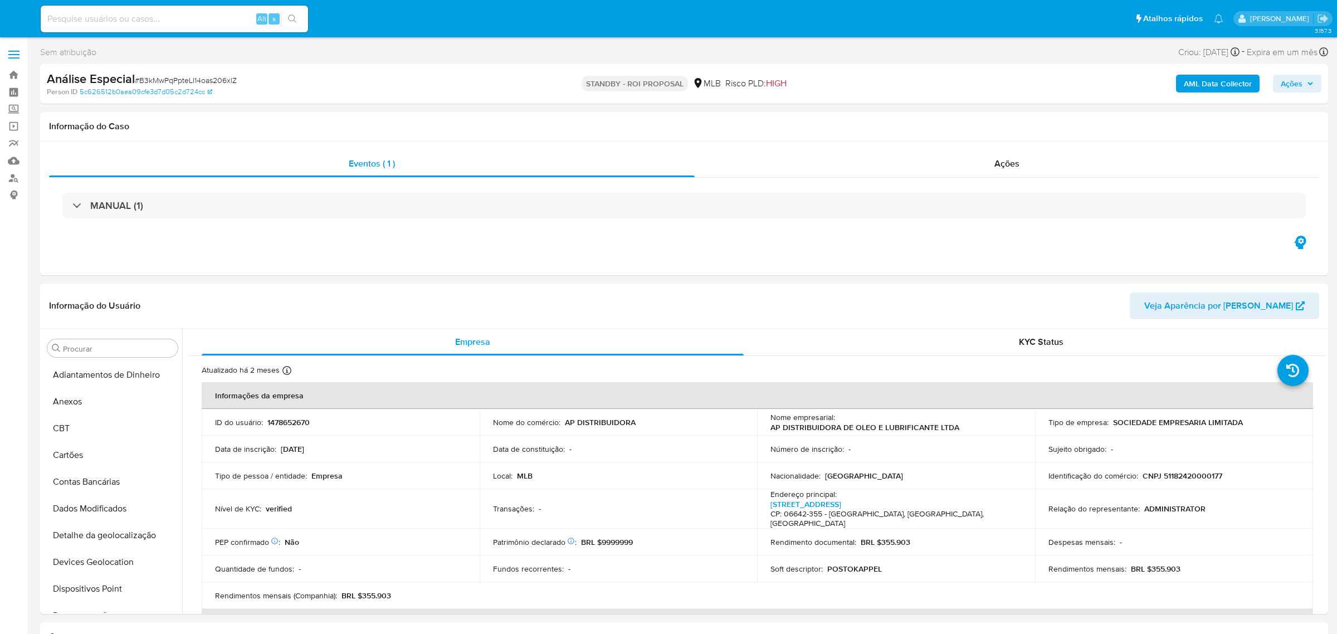
select select "10"
click at [112, 357] on div "Procurar" at bounding box center [112, 348] width 130 height 18
click at [118, 349] on input "Procurar" at bounding box center [118, 349] width 110 height 10
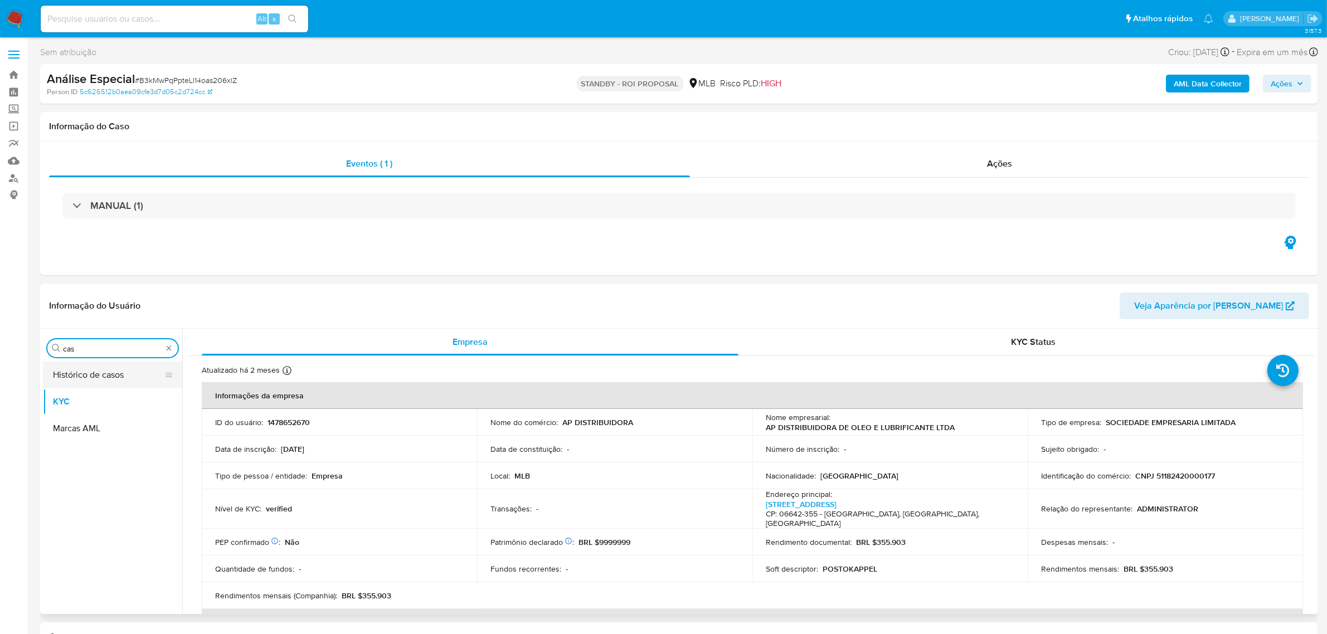
type input "cas"
click at [115, 368] on button "Histórico de casos" at bounding box center [108, 375] width 130 height 27
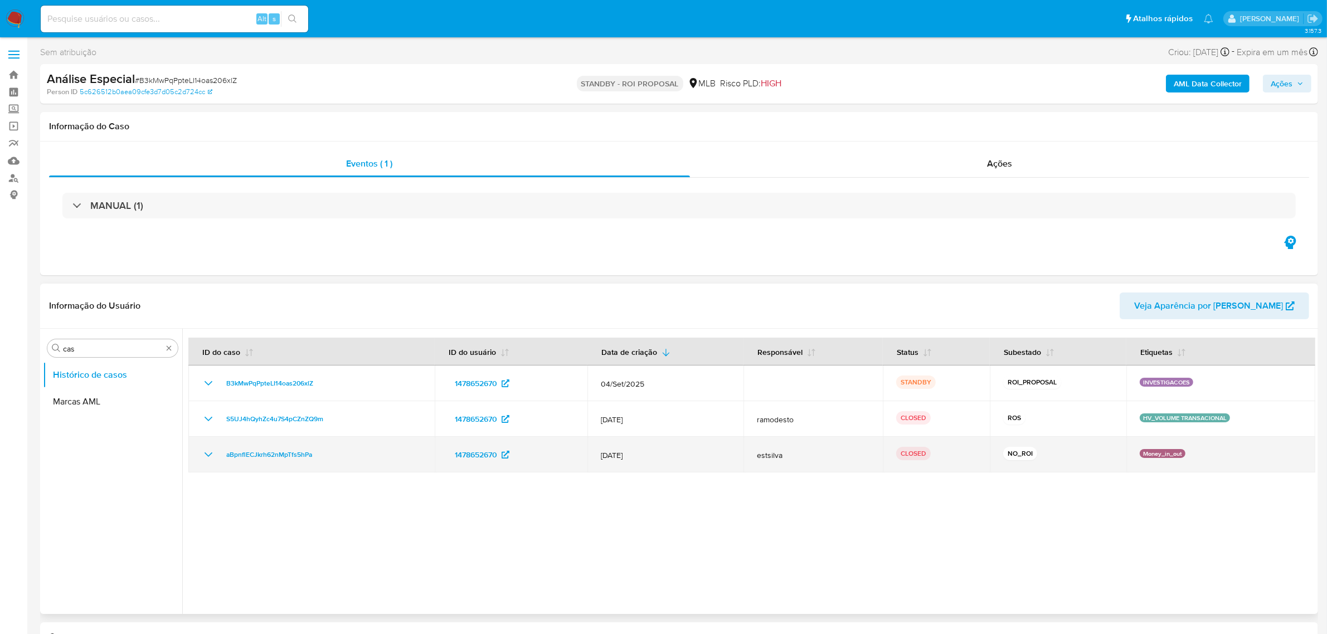
click at [199, 453] on td "aBpnflECJkrh62nMpTfs5hPa" at bounding box center [311, 455] width 246 height 36
click at [209, 450] on icon "Mostrar/Ocultar" at bounding box center [208, 454] width 13 height 13
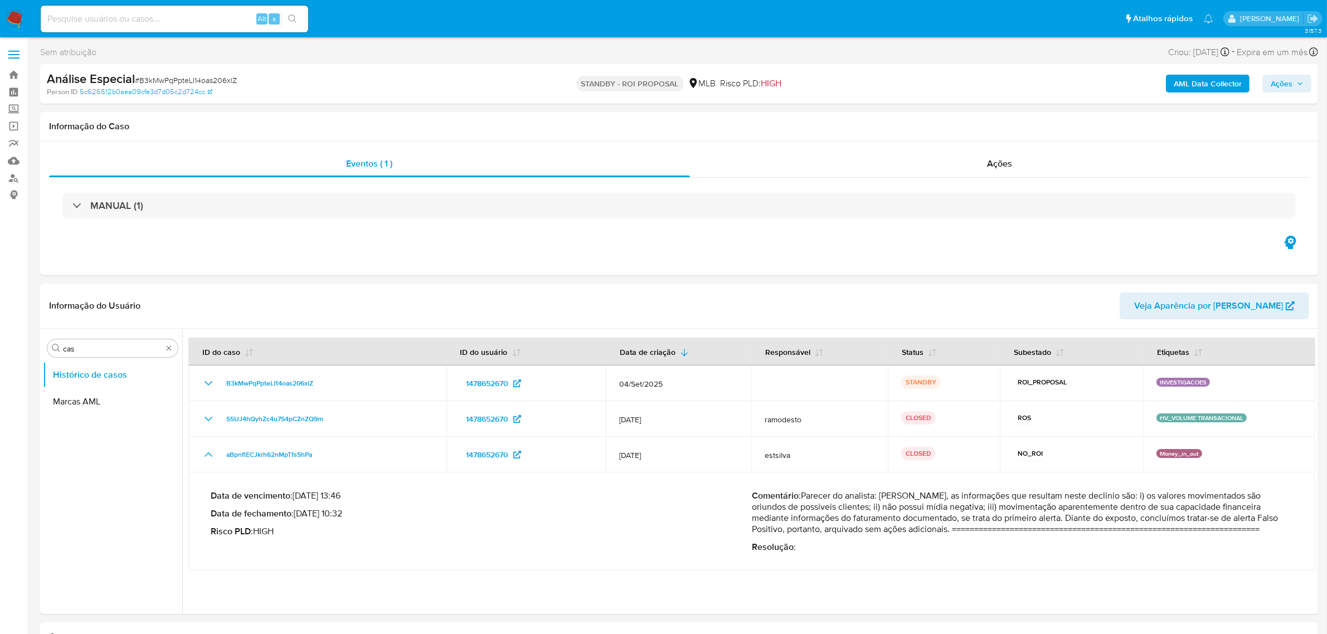
click at [18, 14] on img at bounding box center [15, 18] width 19 height 19
